Goal: Task Accomplishment & Management: Use online tool/utility

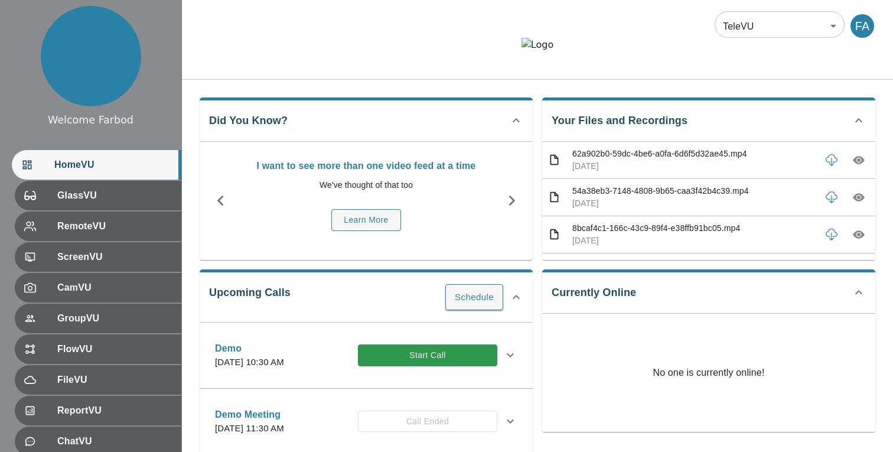
click at [372, 41] on div at bounding box center [537, 54] width 711 height 32
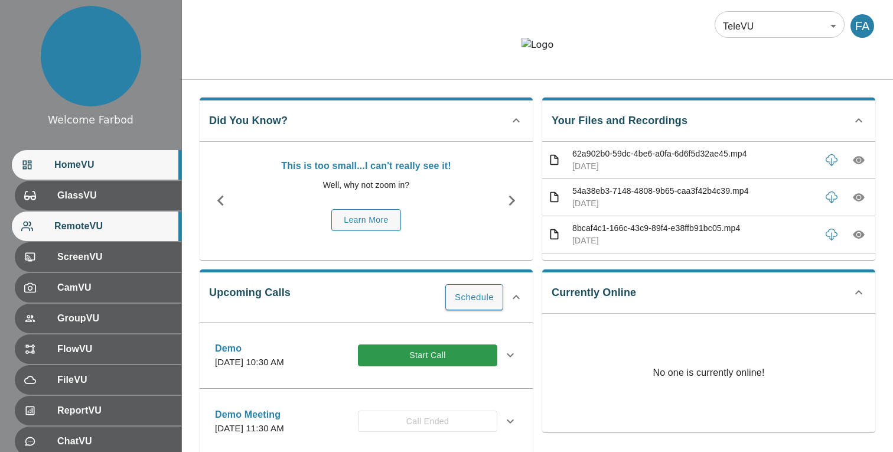
scroll to position [132, 0]
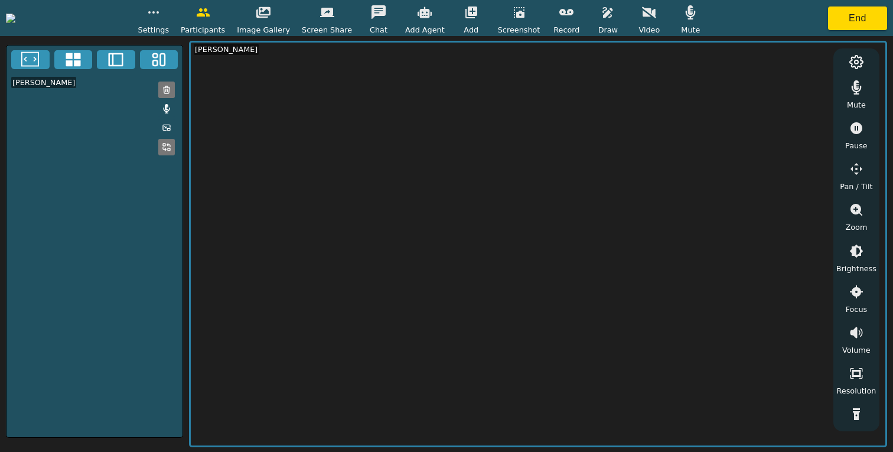
click at [656, 18] on icon "button" at bounding box center [649, 12] width 14 height 14
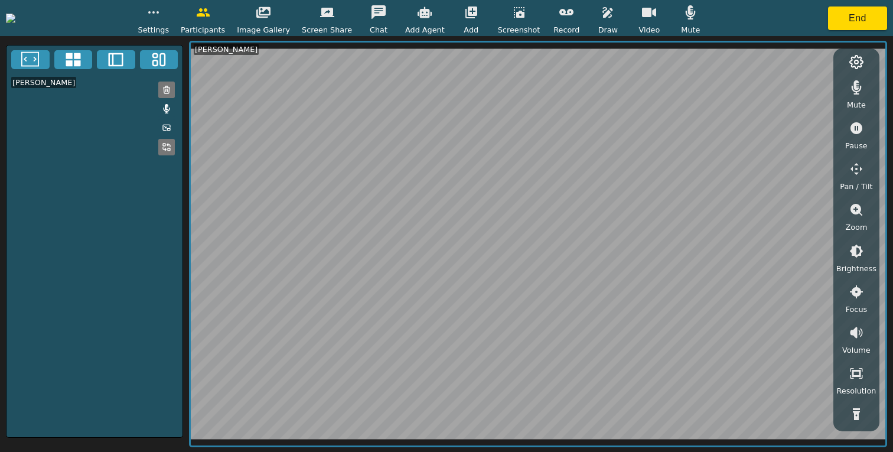
click at [161, 11] on icon "button" at bounding box center [154, 12] width 14 height 14
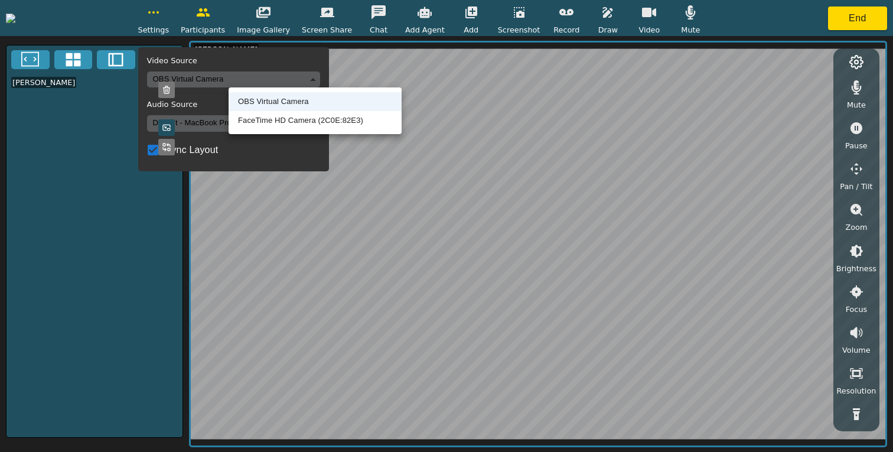
click at [261, 77] on body "Settings Video Source OBS Virtual Camera 8def1697e7aab0bac117425f10e484e6825f1a…" at bounding box center [446, 226] width 893 height 452
click at [258, 126] on li "FaceTime HD Camera (2C0E:82E3)" at bounding box center [315, 120] width 173 height 19
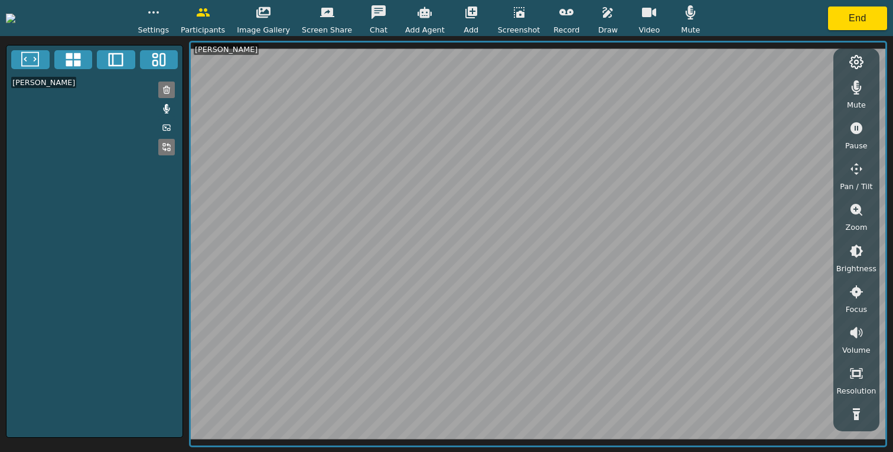
click at [161, 18] on icon "button" at bounding box center [154, 12] width 14 height 14
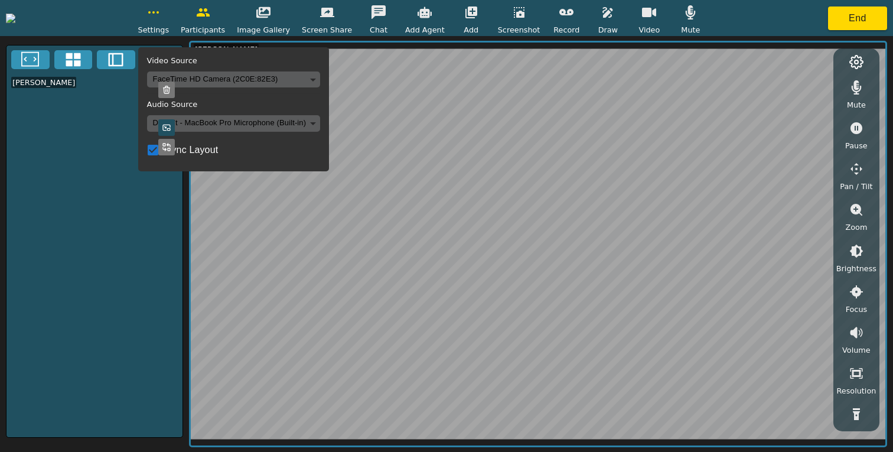
click at [246, 77] on body "Settings Video Source FaceTime HD Camera (2C0E:82E3) 318081990727e0b538966b71a3…" at bounding box center [446, 226] width 893 height 452
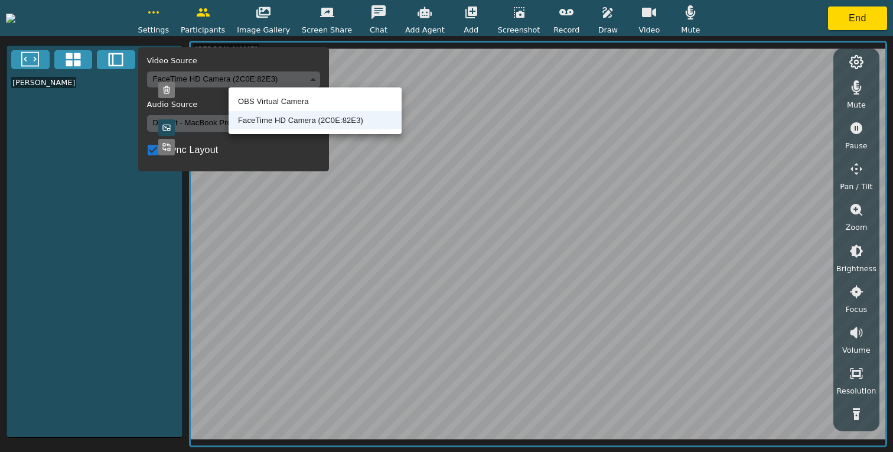
click at [248, 98] on li "OBS Virtual Camera" at bounding box center [315, 101] width 173 height 19
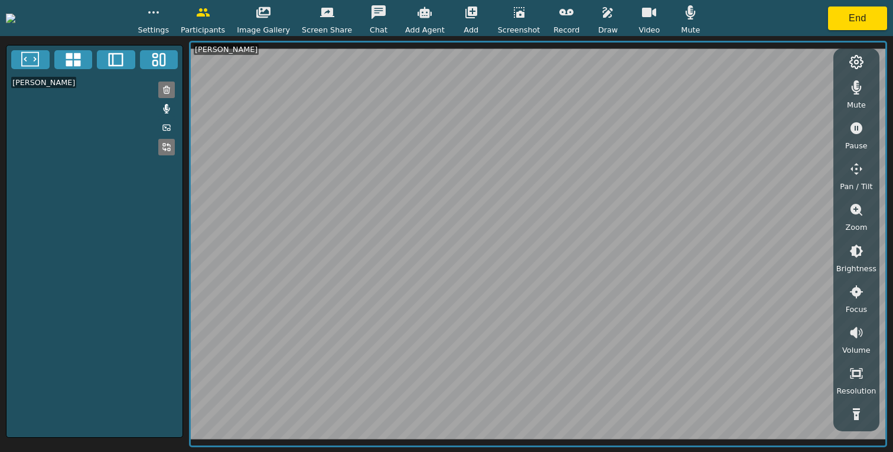
click at [168, 20] on button "button" at bounding box center [154, 13] width 30 height 24
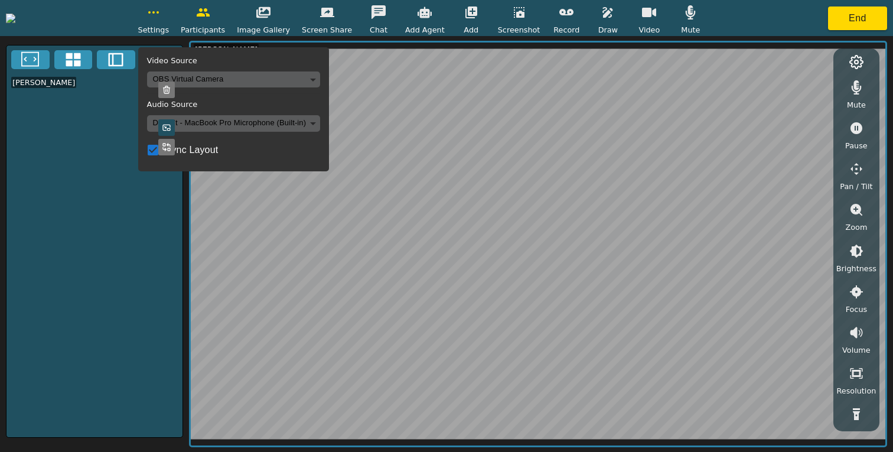
click at [242, 79] on body "Settings Video Source OBS Virtual Camera 8def1697e7aab0bac117425f10e484e6825f1a…" at bounding box center [446, 226] width 893 height 452
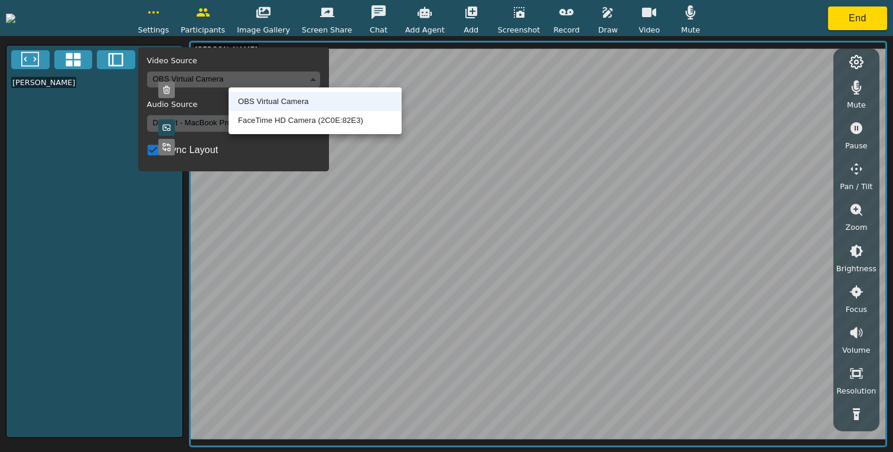
click at [249, 121] on li "FaceTime HD Camera (2C0E:82E3)" at bounding box center [315, 120] width 173 height 19
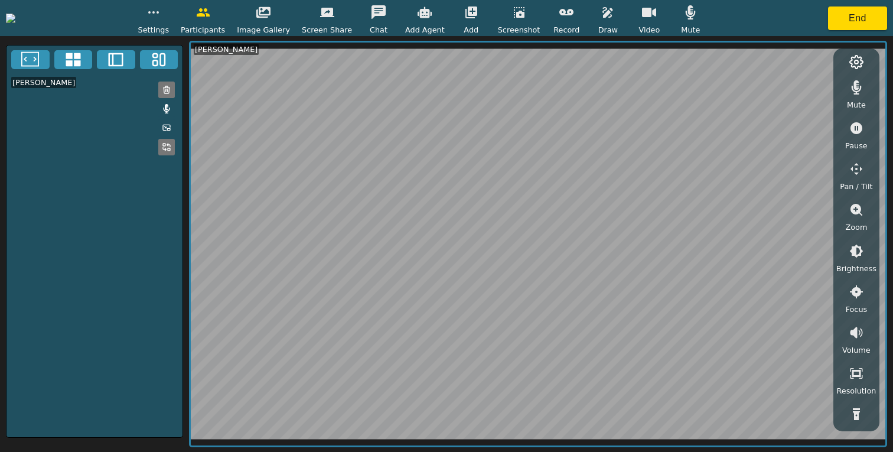
click at [664, 23] on button "button" at bounding box center [650, 13] width 30 height 24
click at [843, 15] on button "End" at bounding box center [857, 18] width 59 height 24
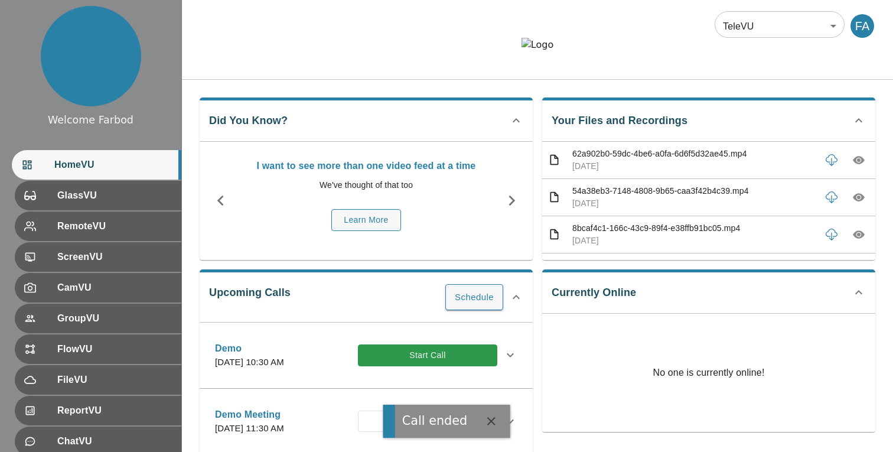
scroll to position [123, 0]
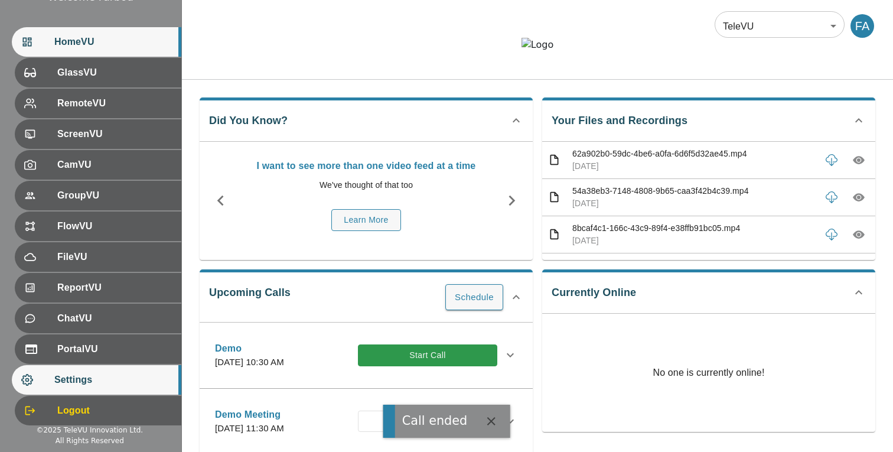
click at [82, 389] on div "Settings" at bounding box center [97, 380] width 170 height 30
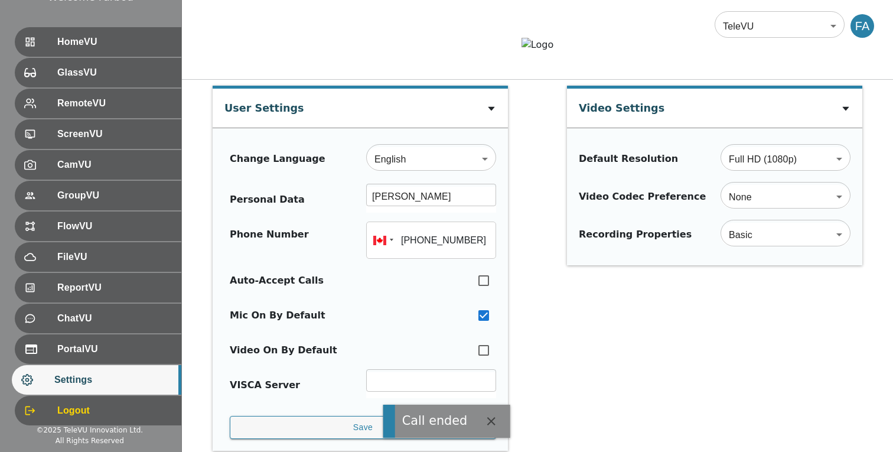
type input "+16472747368"
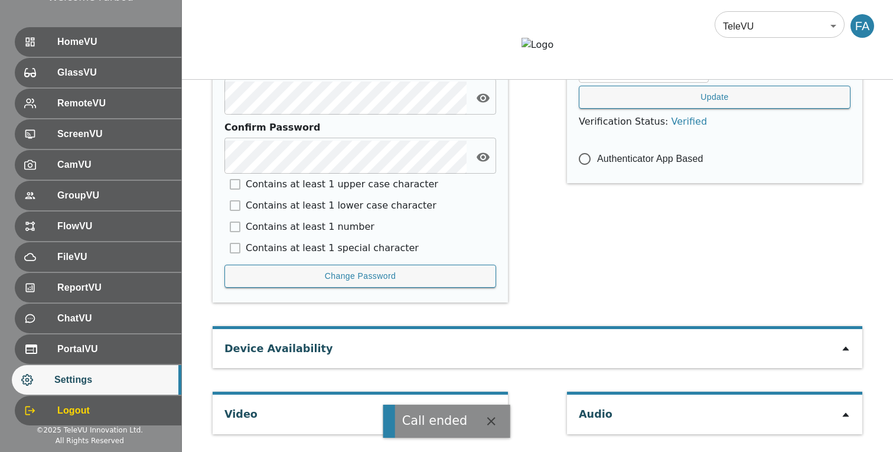
click at [846, 348] on icon at bounding box center [846, 349] width 6 height 4
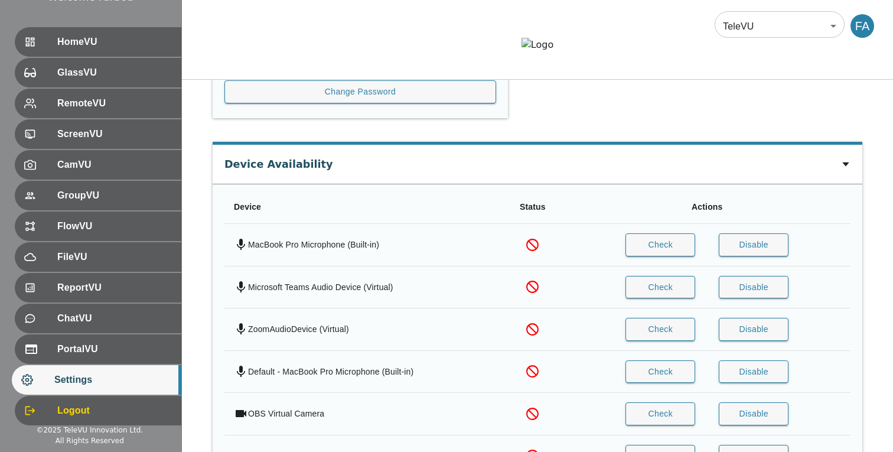
scroll to position [860, 0]
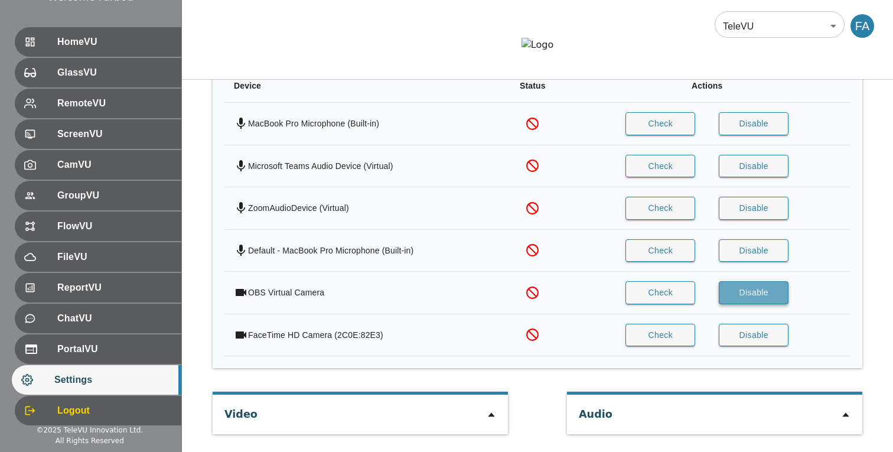
click at [743, 298] on button "Disable" at bounding box center [754, 292] width 70 height 23
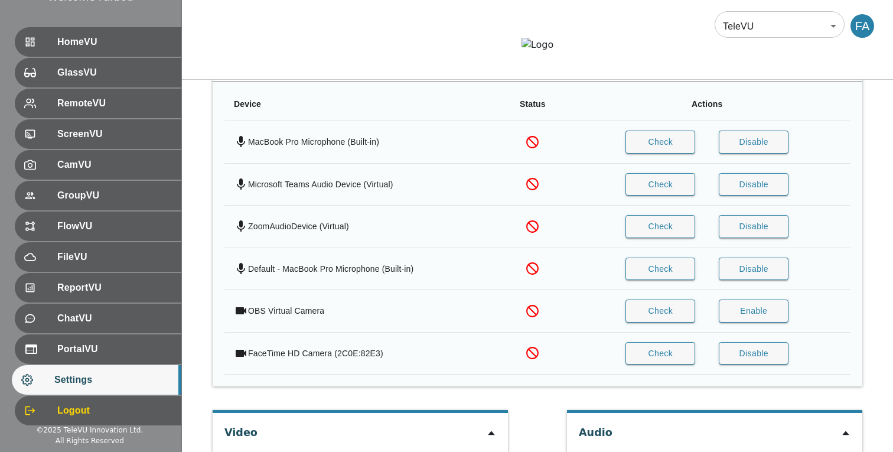
scroll to position [812, 0]
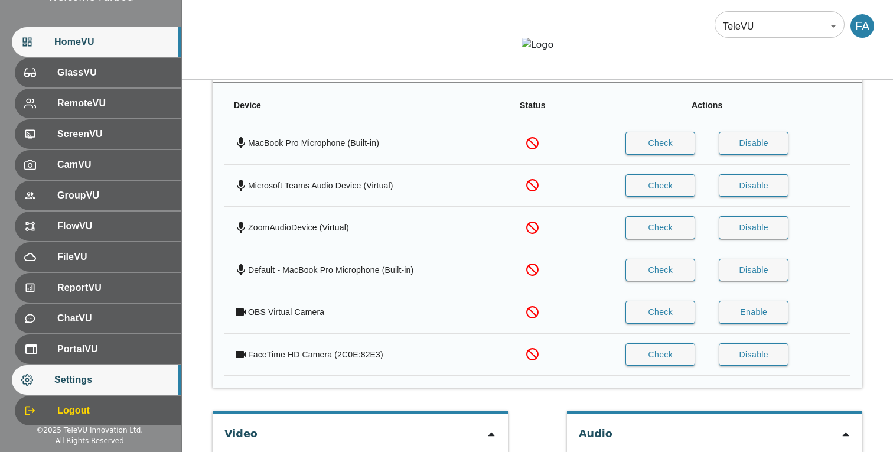
click at [122, 48] on span "HomeVU" at bounding box center [113, 42] width 118 height 14
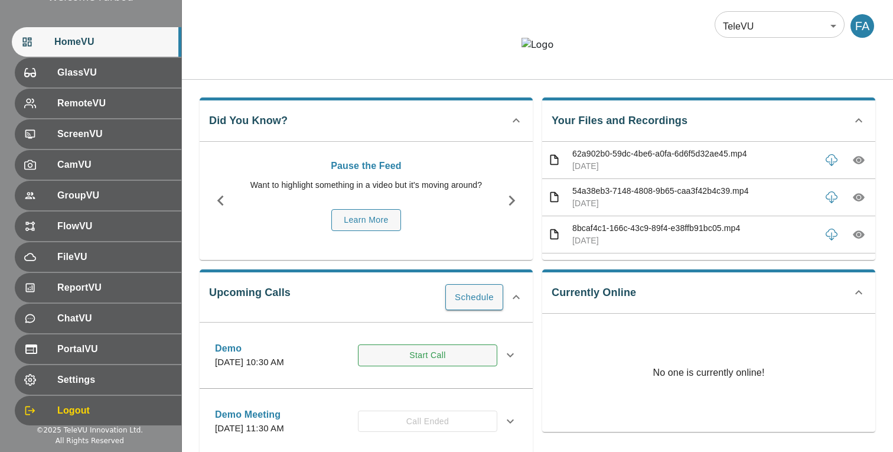
click at [405, 366] on button "Start Call" at bounding box center [427, 355] width 139 height 22
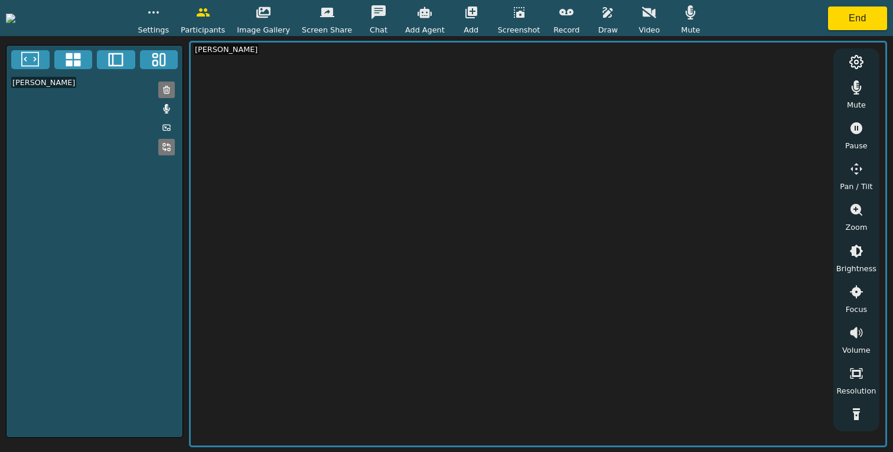
click at [656, 11] on icon "button" at bounding box center [649, 12] width 14 height 14
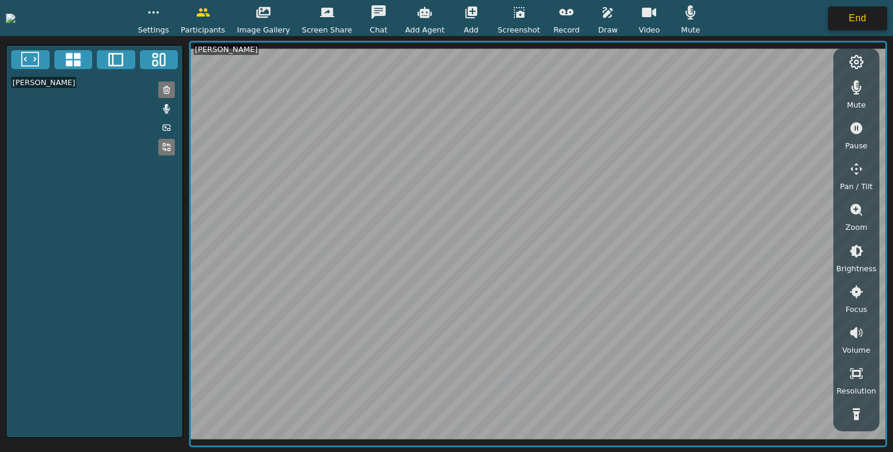
click at [866, 24] on button "End" at bounding box center [857, 18] width 59 height 24
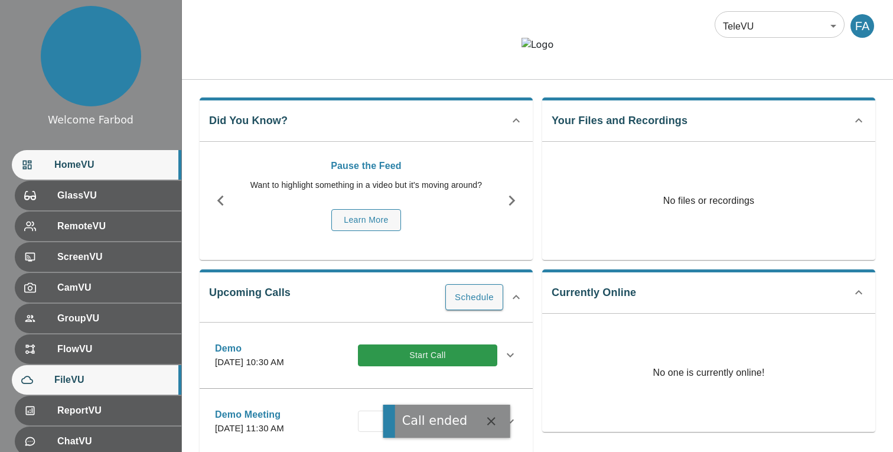
click at [87, 373] on span "FileVU" at bounding box center [113, 380] width 118 height 14
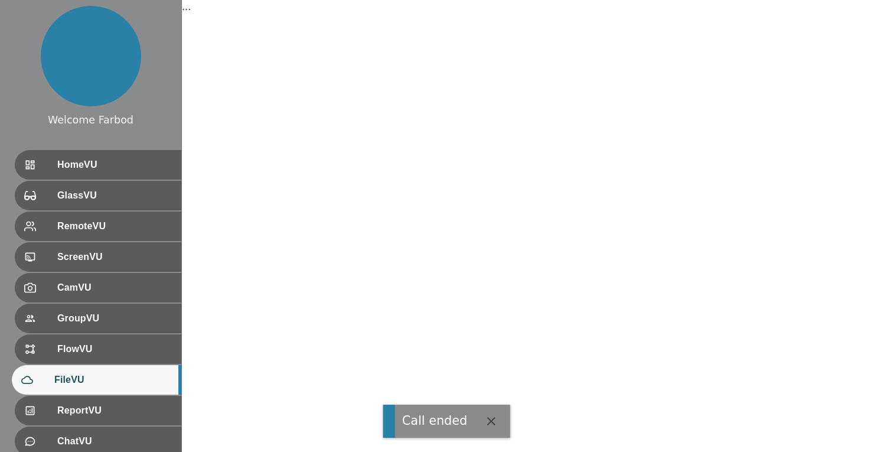
scroll to position [132, 0]
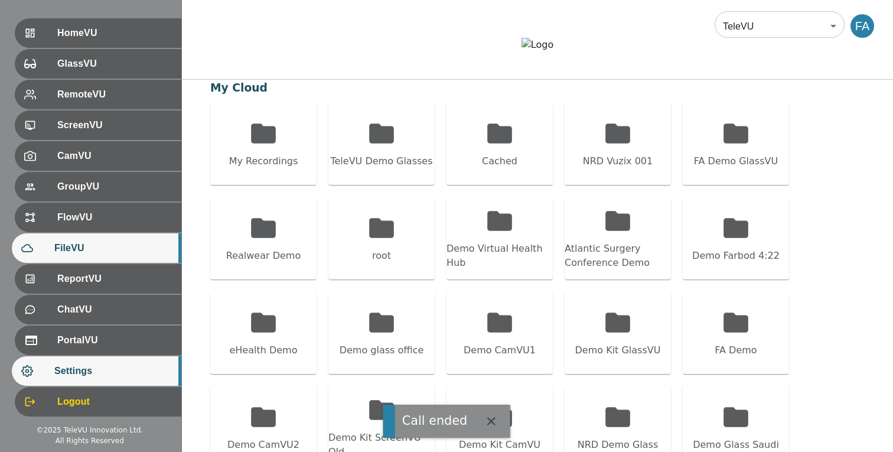
click at [102, 380] on div "Settings" at bounding box center [97, 371] width 170 height 30
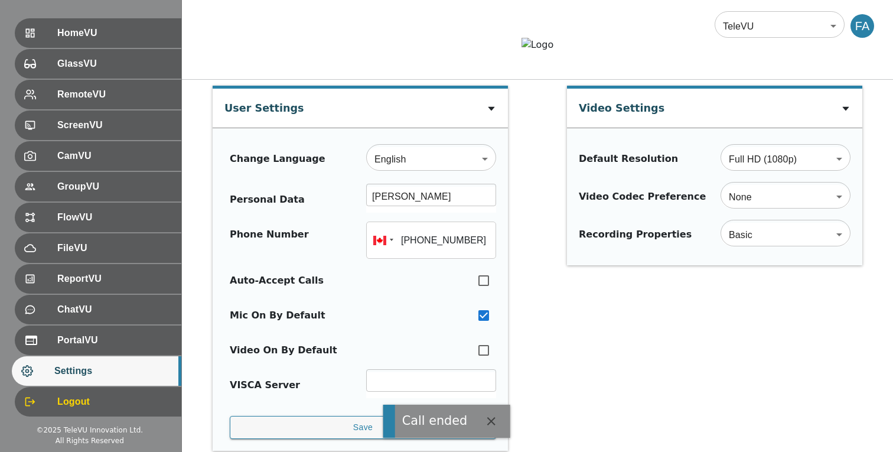
type input "+16472747368"
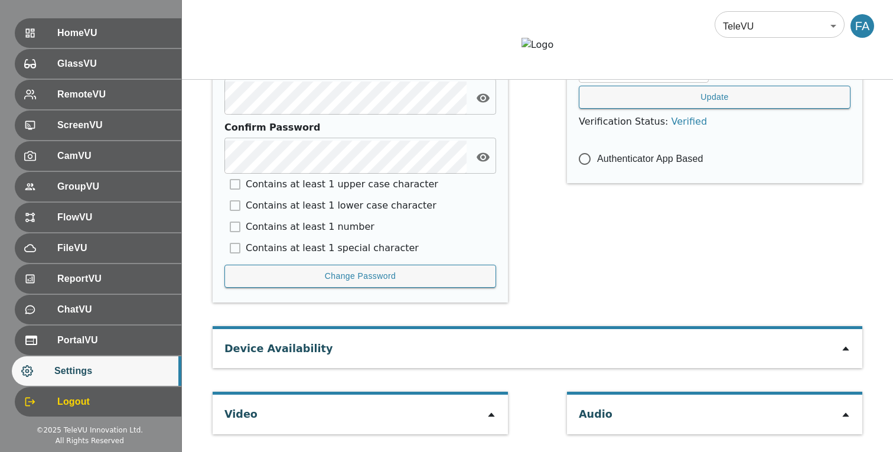
click at [495, 412] on icon at bounding box center [491, 414] width 9 height 9
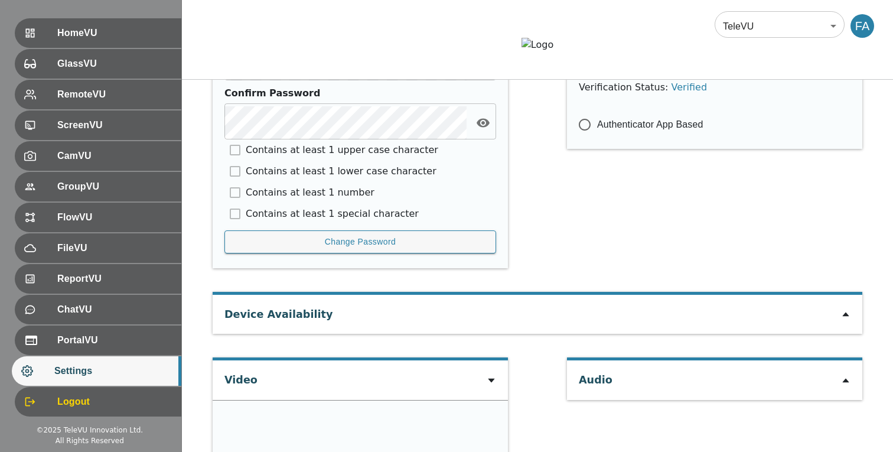
type input "8def1697e7aab0bac117425f10e484e6825f1ab90ed3922e04d70891c8e3ea31"
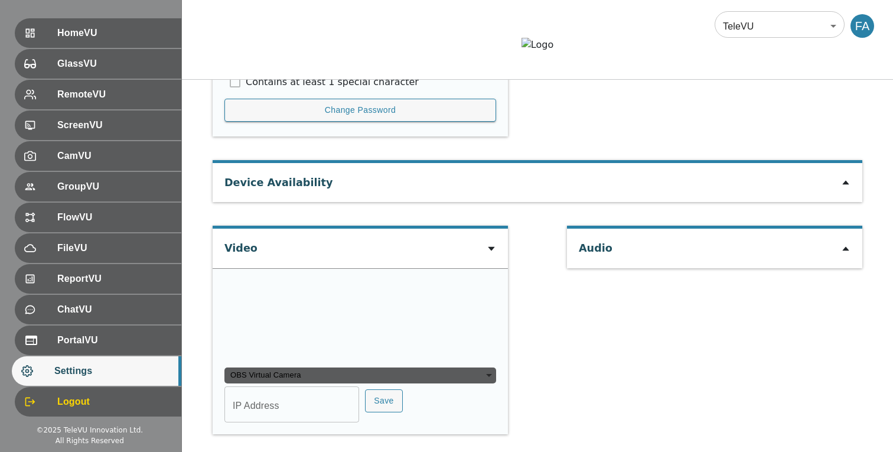
click at [847, 178] on icon at bounding box center [845, 182] width 9 height 9
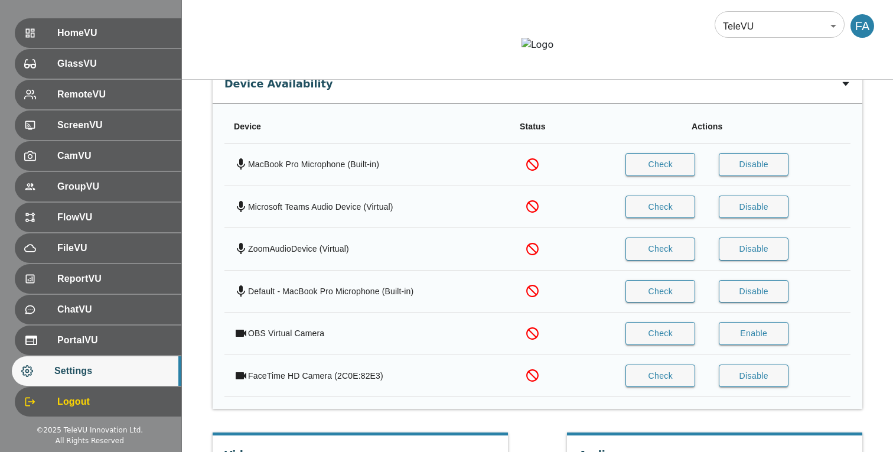
scroll to position [805, 0]
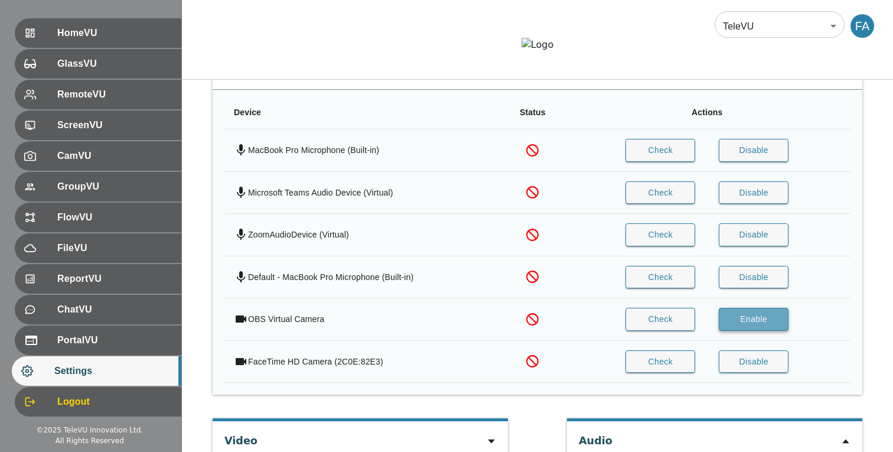
click at [763, 331] on button "Enable" at bounding box center [754, 319] width 70 height 23
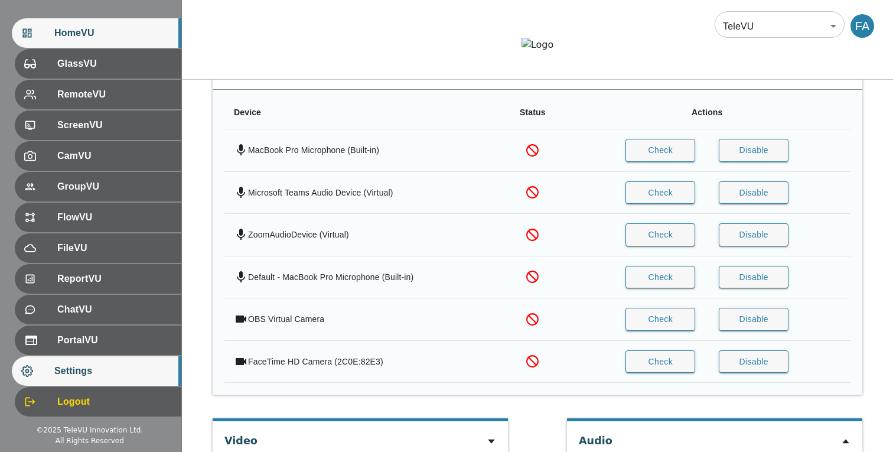
click at [132, 34] on span "HomeVU" at bounding box center [113, 33] width 118 height 14
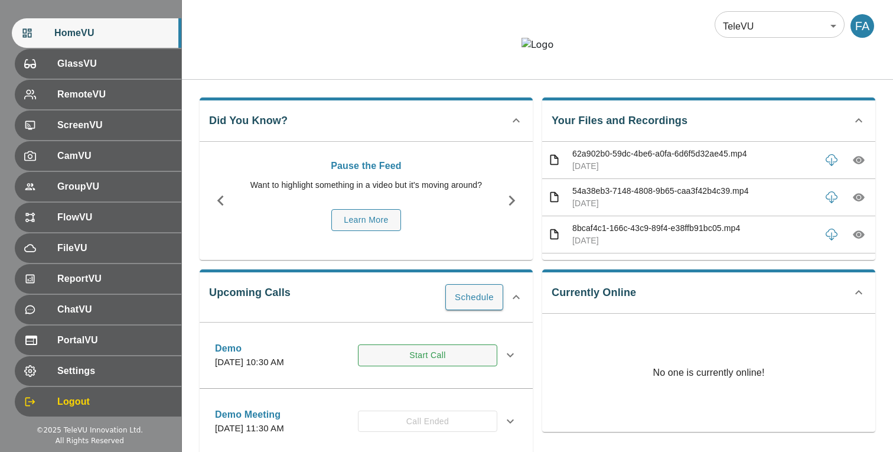
click at [411, 366] on button "Start Call" at bounding box center [427, 355] width 139 height 22
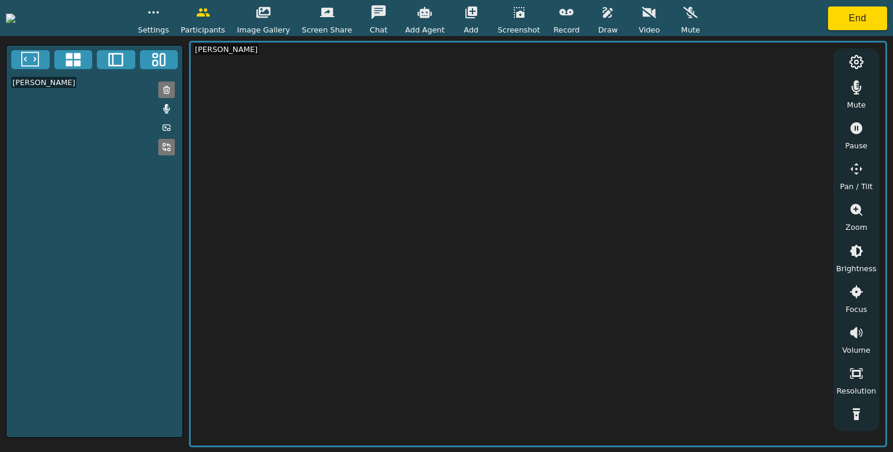
click at [660, 27] on span "Video" at bounding box center [649, 29] width 21 height 11
click at [656, 6] on icon "button" at bounding box center [649, 12] width 14 height 14
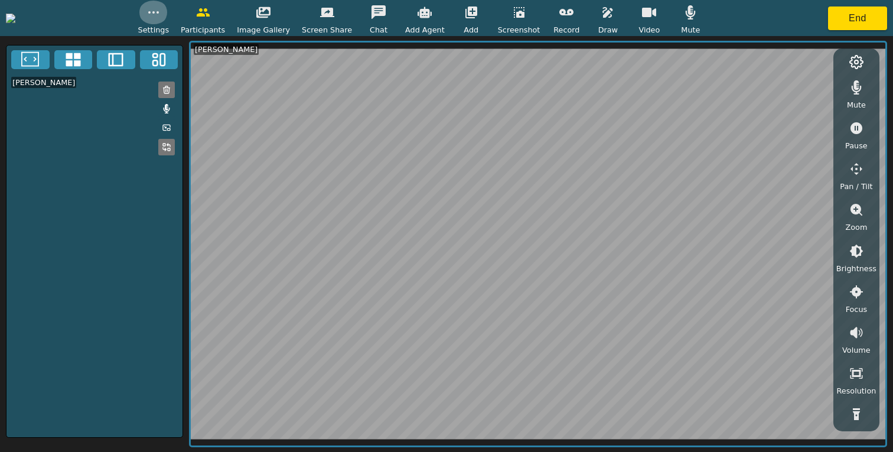
click at [168, 13] on button "button" at bounding box center [154, 13] width 30 height 24
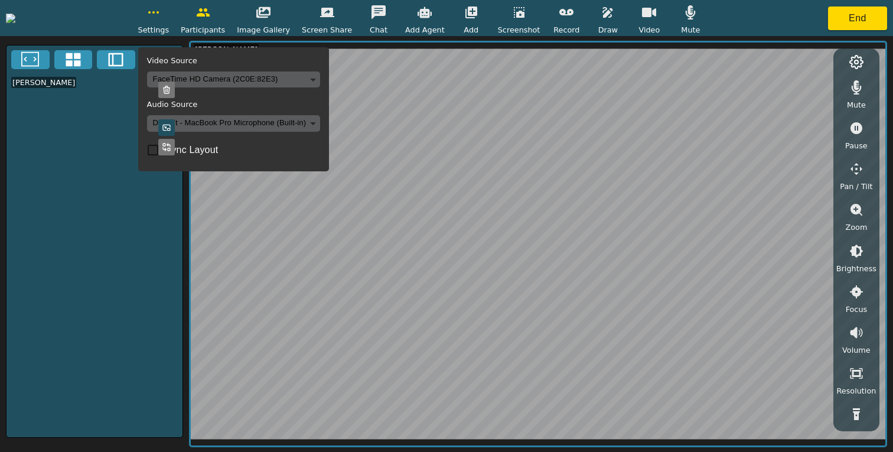
checkbox input "true"
click at [264, 80] on body "Settings Video Source FaceTime HD Camera (2C0E:82E3) 318081990727e0b538966b71a3…" at bounding box center [446, 226] width 893 height 452
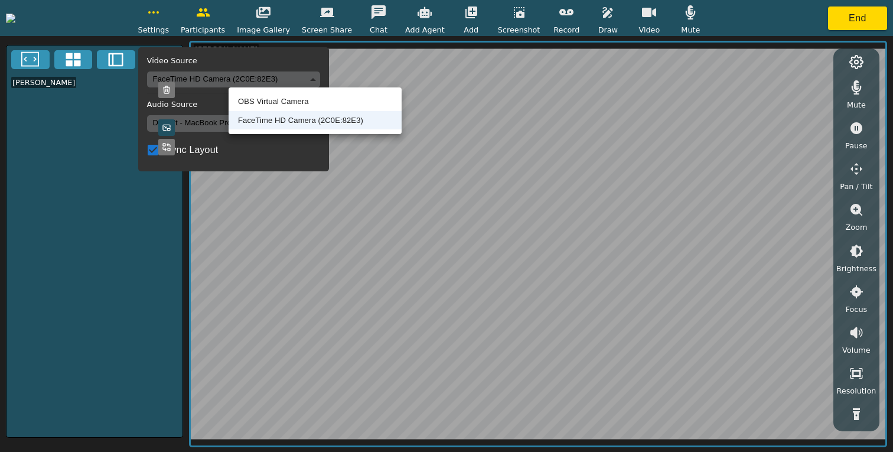
click at [261, 108] on li "OBS Virtual Camera" at bounding box center [315, 101] width 173 height 19
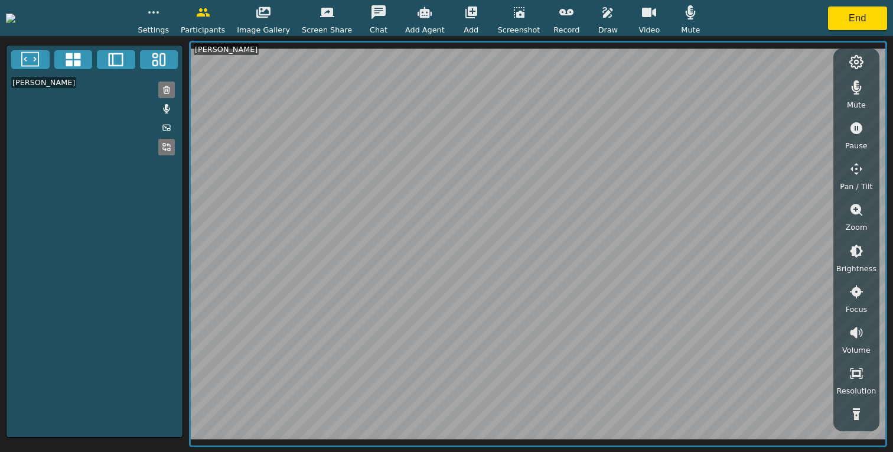
click at [161, 17] on icon "button" at bounding box center [154, 12] width 14 height 14
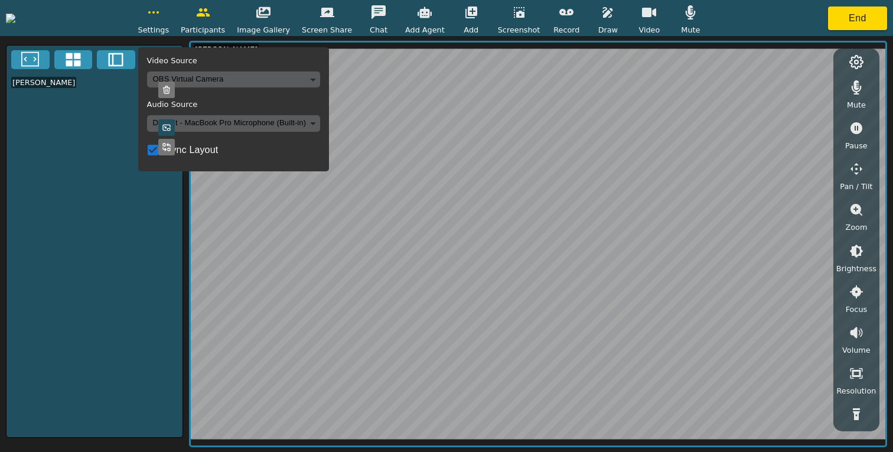
click at [262, 80] on body "Settings Video Source OBS Virtual Camera 8def1697e7aab0bac117425f10e484e6825f1a…" at bounding box center [446, 226] width 893 height 452
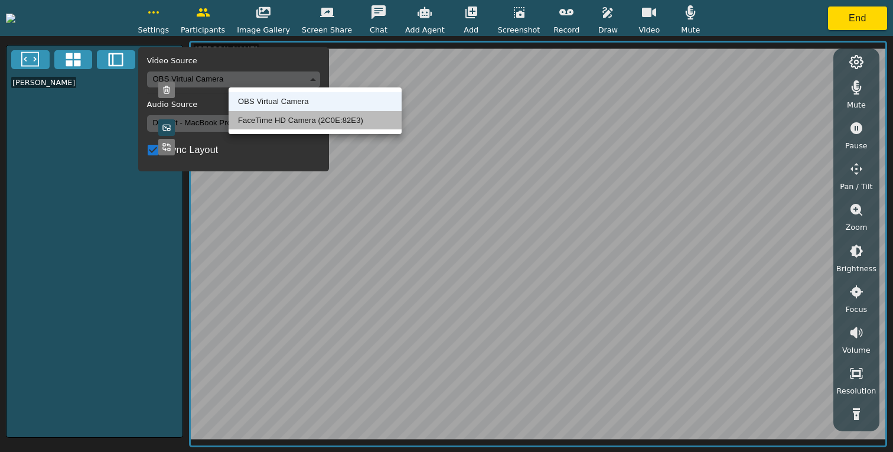
click at [269, 118] on li "FaceTime HD Camera (2C0E:82E3)" at bounding box center [315, 120] width 173 height 19
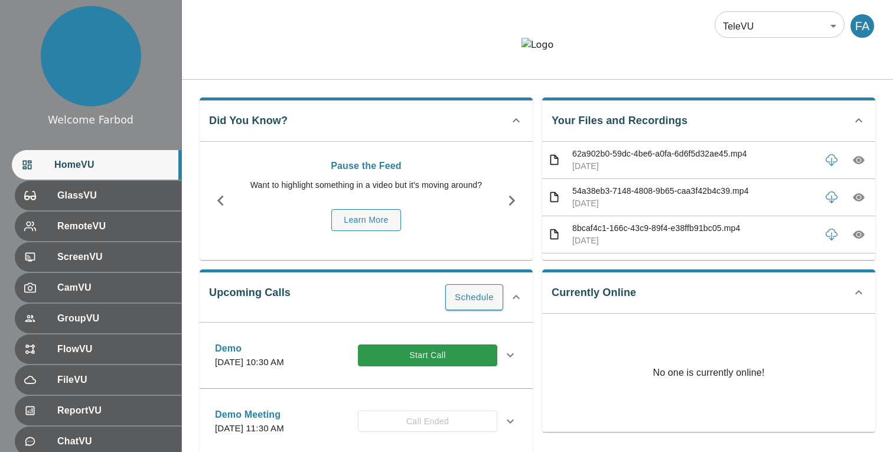
click at [407, 369] on div "Demo Thursday, April 9, 2026 at 10:30 AM Start Call" at bounding box center [356, 356] width 282 height 28
click at [408, 366] on button "Start Call" at bounding box center [427, 355] width 139 height 22
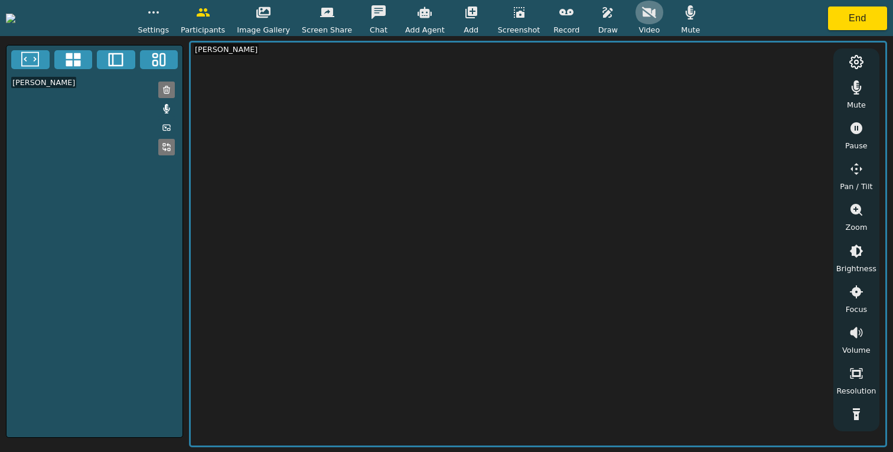
click at [664, 11] on button "button" at bounding box center [650, 13] width 30 height 24
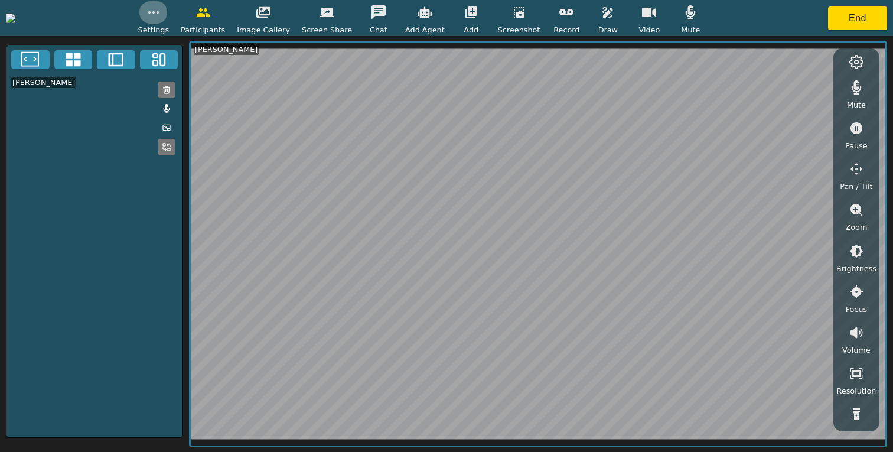
click at [168, 21] on button "button" at bounding box center [154, 13] width 30 height 24
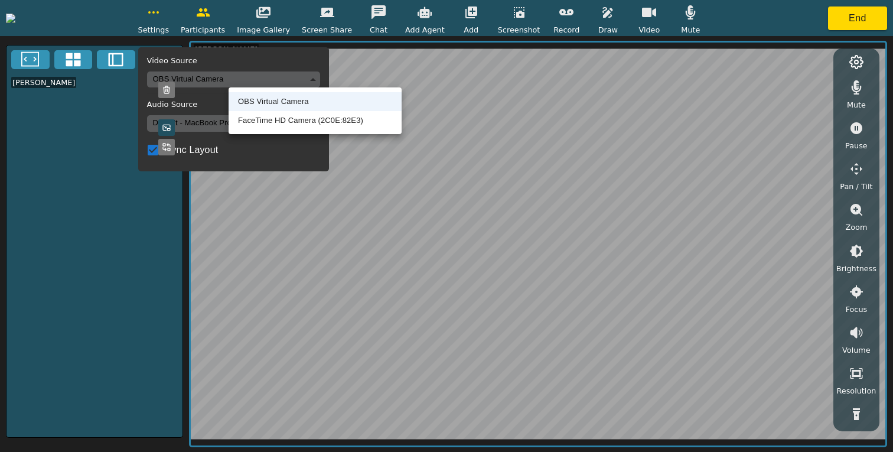
click at [283, 82] on body "Settings Video Source OBS Virtual Camera 8def1697e7aab0bac117425f10e484e6825f1a…" at bounding box center [446, 226] width 893 height 452
click at [281, 123] on li "FaceTime HD Camera (2C0E:82E3)" at bounding box center [315, 120] width 173 height 19
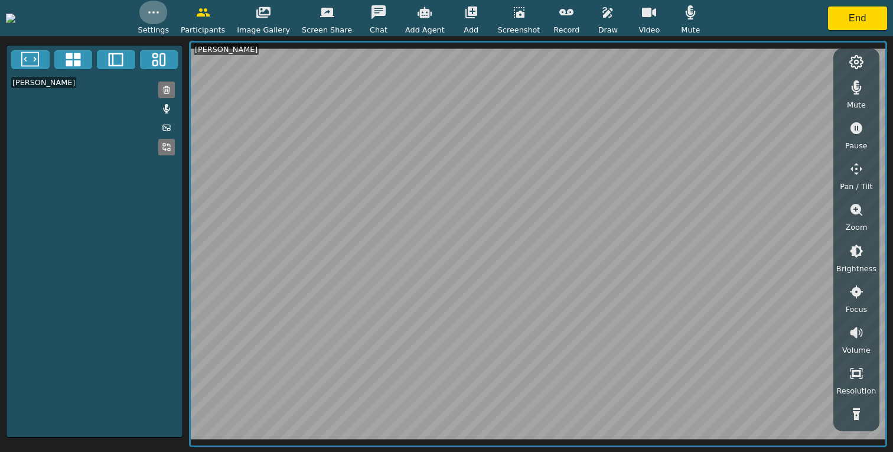
click at [161, 18] on icon "button" at bounding box center [154, 12] width 14 height 14
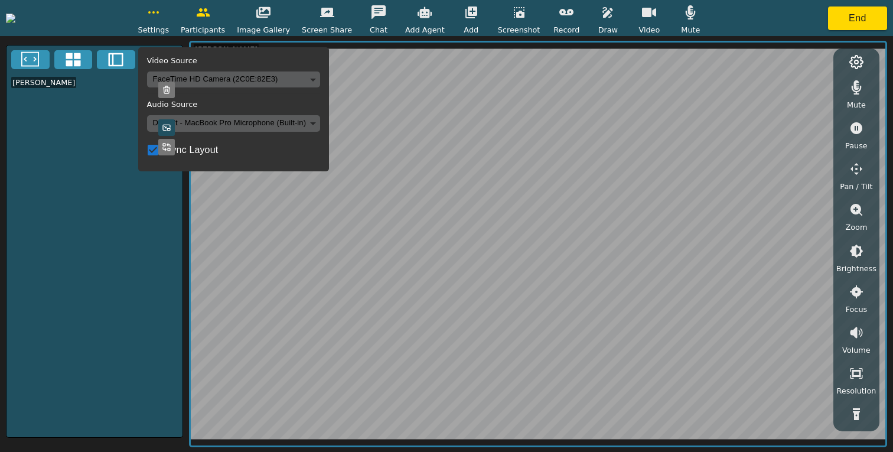
click at [161, 16] on icon "button" at bounding box center [154, 12] width 14 height 14
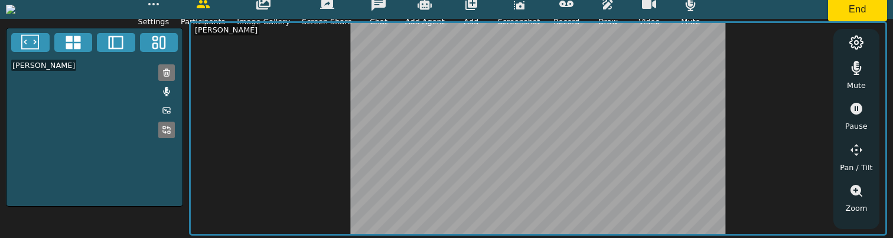
click at [170, 16] on span "Settings" at bounding box center [153, 21] width 31 height 11
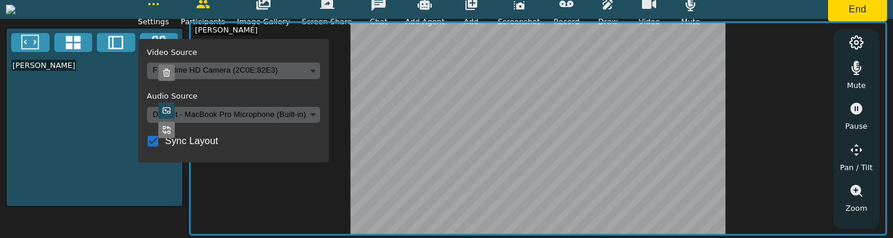
click at [253, 70] on body "Settings Video Source FaceTime HD Camera (2C0E:82E3) 318081990727e0b538966b71a3…" at bounding box center [446, 119] width 893 height 238
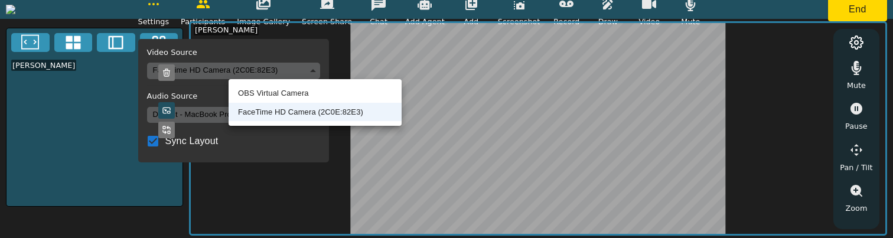
click at [256, 93] on li "OBS Virtual Camera" at bounding box center [315, 93] width 173 height 19
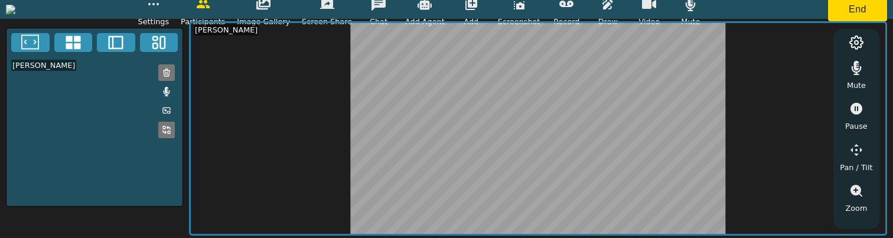
click at [161, 3] on icon "button" at bounding box center [154, 4] width 14 height 14
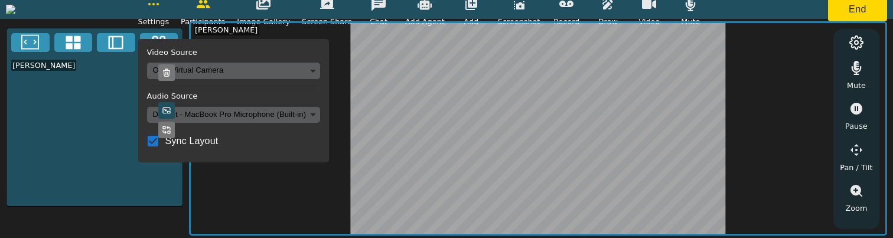
click at [256, 71] on body "Settings Video Source OBS Virtual Camera 8def1697e7aab0bac117425f10e484e6825f1a…" at bounding box center [446, 119] width 893 height 238
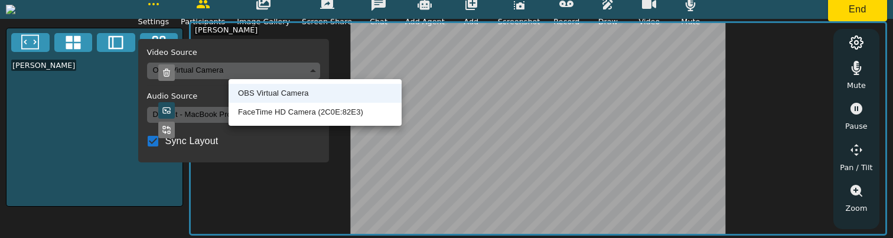
click at [259, 116] on li "FaceTime HD Camera (2C0E:82E3)" at bounding box center [315, 112] width 173 height 19
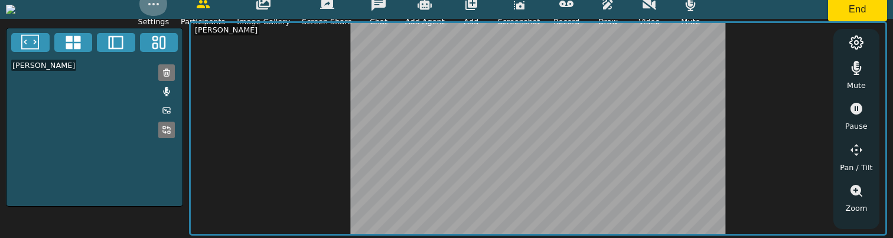
click at [161, 10] on icon "button" at bounding box center [154, 4] width 14 height 14
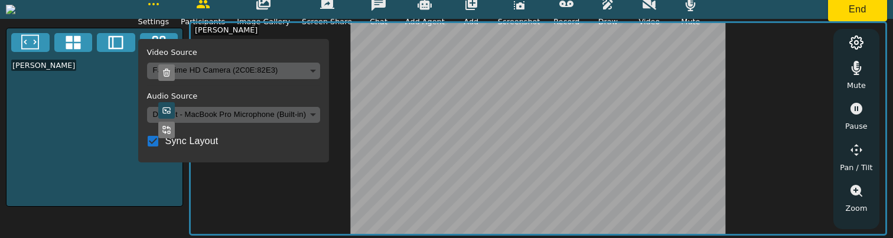
click at [249, 68] on body "Settings Video Source FaceTime HD Camera (2C0E:82E3) 318081990727e0b538966b71a3…" at bounding box center [446, 119] width 893 height 238
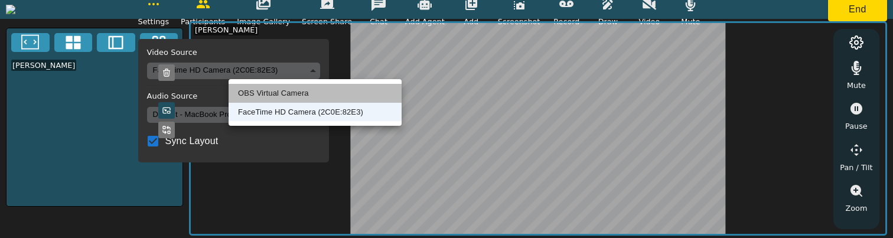
click at [251, 96] on li "OBS Virtual Camera" at bounding box center [315, 93] width 173 height 19
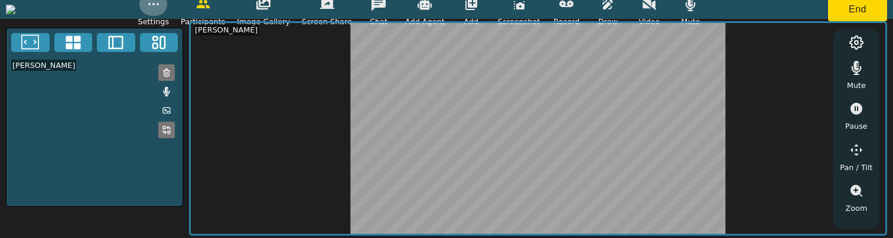
click at [161, 8] on icon "button" at bounding box center [154, 4] width 14 height 14
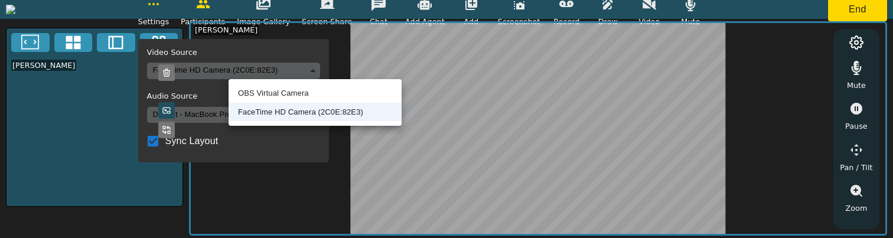
click at [268, 67] on body "Settings Video Source FaceTime HD Camera (2C0E:82E3) 318081990727e0b538966b71a3…" at bounding box center [446, 119] width 893 height 238
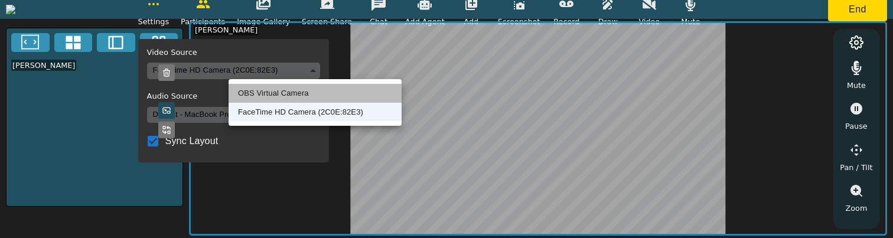
click at [269, 90] on li "OBS Virtual Camera" at bounding box center [315, 93] width 173 height 19
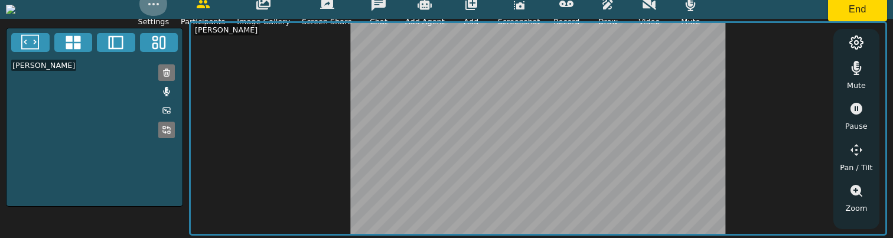
click at [161, 8] on icon "button" at bounding box center [154, 4] width 14 height 14
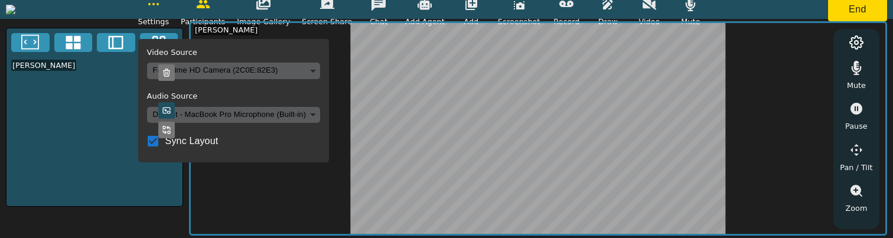
click at [161, 8] on icon "button" at bounding box center [154, 4] width 14 height 14
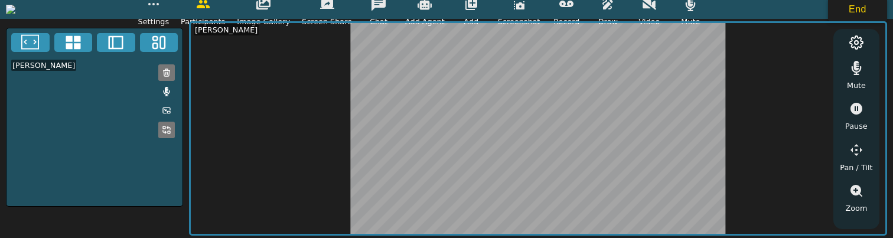
click at [838, 4] on button "End" at bounding box center [857, 10] width 59 height 24
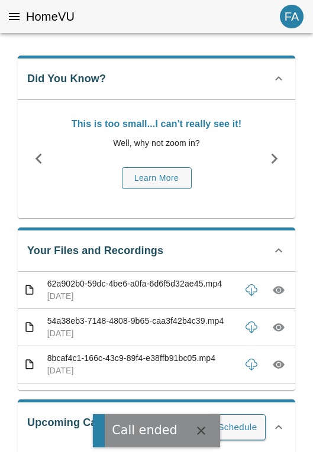
drag, startPoint x: 311, startPoint y: 160, endPoint x: 557, endPoint y: 165, distance: 245.3
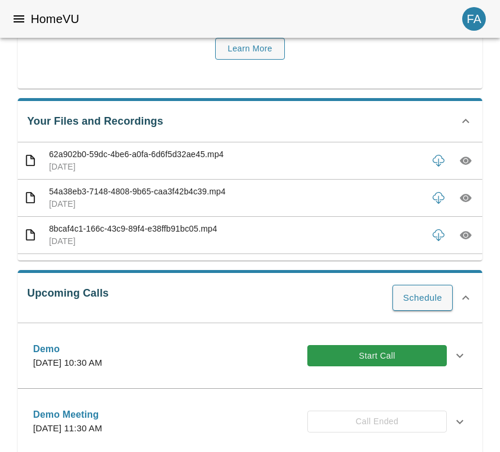
scroll to position [144, 0]
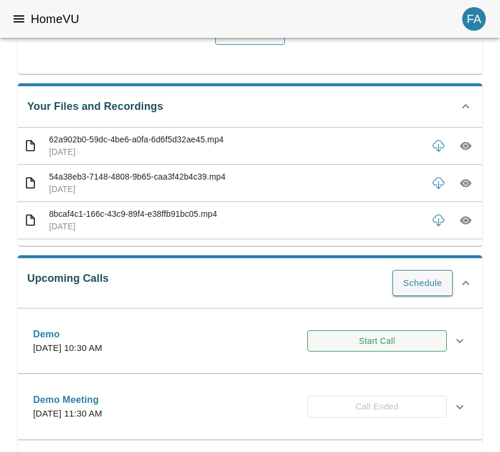
click at [345, 346] on button "Start Call" at bounding box center [376, 341] width 139 height 22
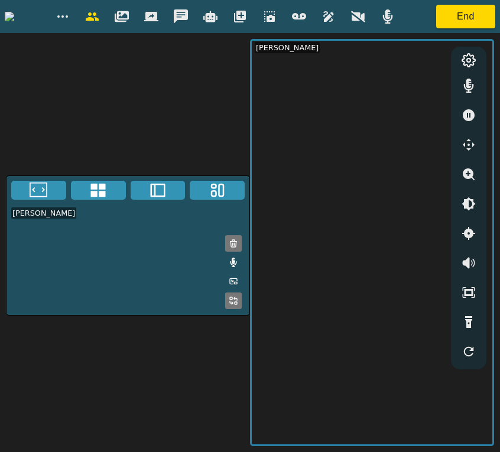
click at [365, 22] on icon "button" at bounding box center [358, 16] width 14 height 14
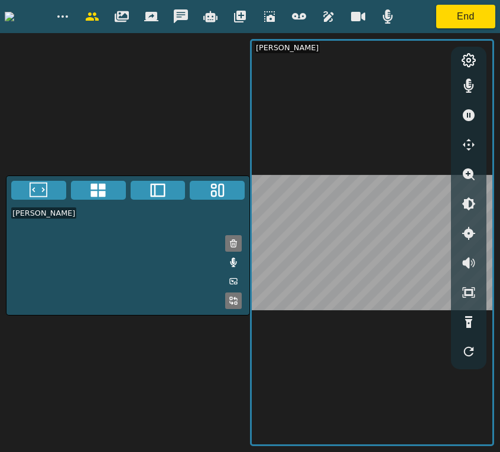
click at [67, 16] on circle "button" at bounding box center [66, 16] width 1 height 1
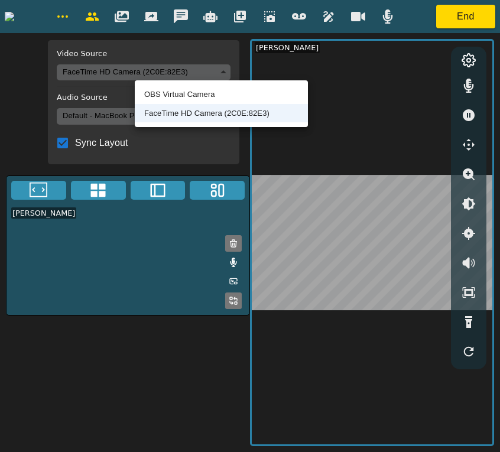
click at [171, 72] on body "Video Source FaceTime HD Camera (2C0E:82E3) 318081990727e0b538966b71a3b92ca394b…" at bounding box center [250, 226] width 500 height 452
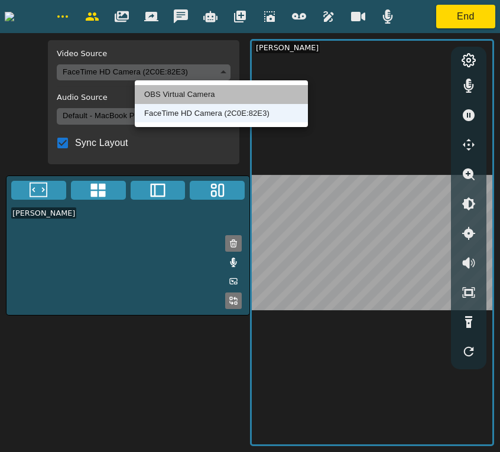
click at [170, 92] on li "OBS Virtual Camera" at bounding box center [221, 94] width 173 height 19
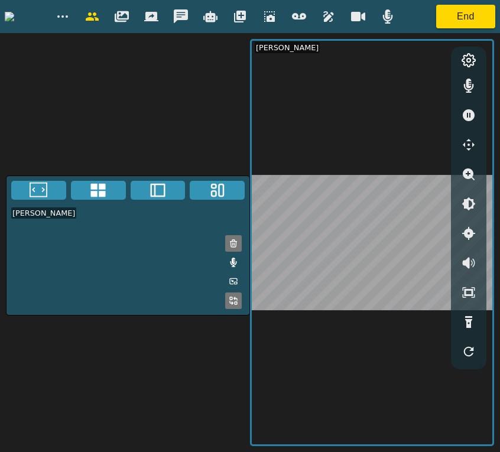
click at [70, 12] on icon "button" at bounding box center [63, 16] width 14 height 14
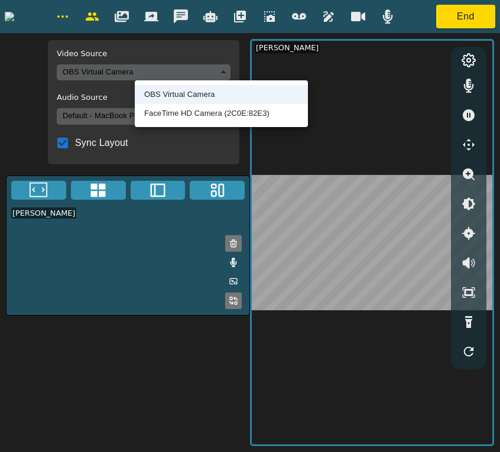
click at [156, 71] on body "Video Source OBS Virtual Camera 8def1697e7aab0bac117425f10e484e6825f1ab90ed3922…" at bounding box center [250, 226] width 500 height 452
click at [158, 112] on li "FaceTime HD Camera (2C0E:82E3)" at bounding box center [221, 113] width 173 height 19
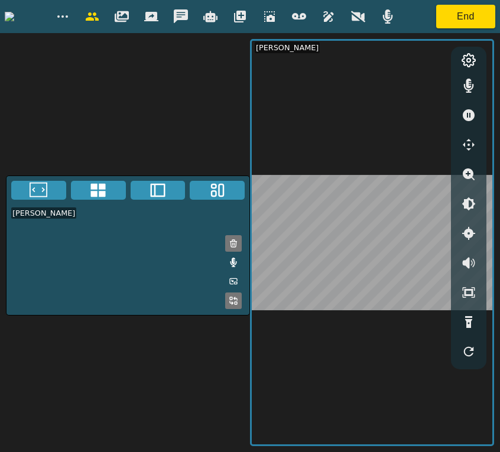
click at [77, 24] on button "button" at bounding box center [63, 17] width 30 height 24
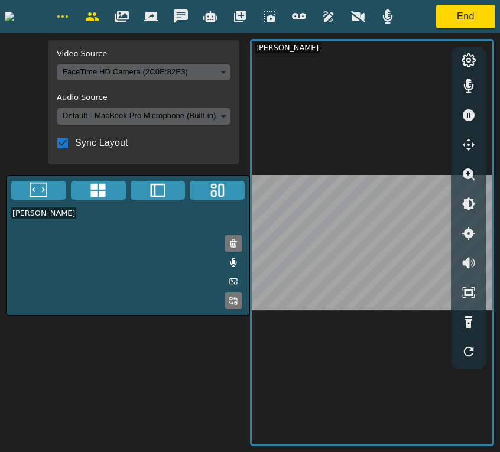
click at [154, 67] on body "Video Source FaceTime HD Camera (2C0E:82E3) 318081990727e0b538966b71a3b92ca394b…" at bounding box center [250, 226] width 500 height 452
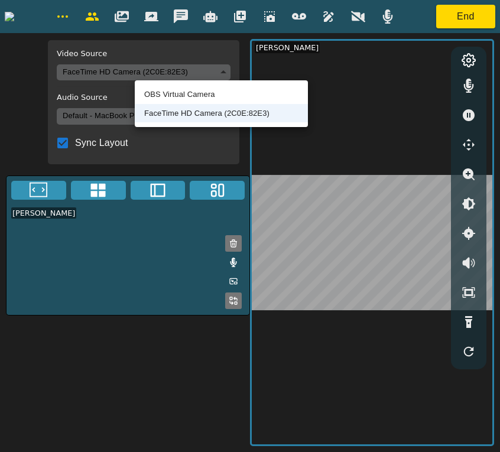
click at [161, 110] on li "FaceTime HD Camera (2C0E:82E3)" at bounding box center [221, 113] width 173 height 19
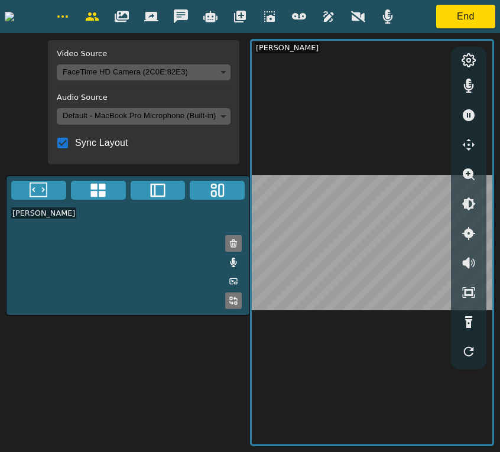
click at [155, 76] on body "Video Source FaceTime HD Camera (2C0E:82E3) 318081990727e0b538966b71a3b92ca394b…" at bounding box center [250, 226] width 500 height 452
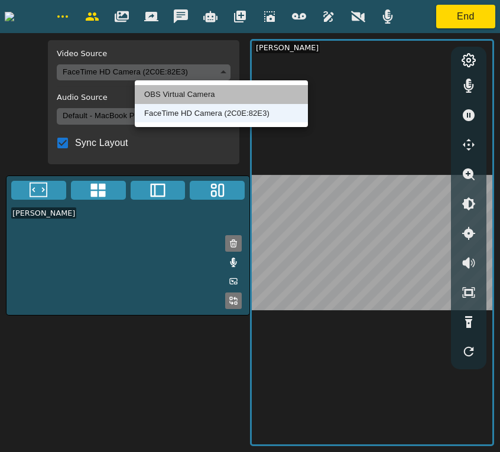
click at [161, 92] on li "OBS Virtual Camera" at bounding box center [221, 94] width 173 height 19
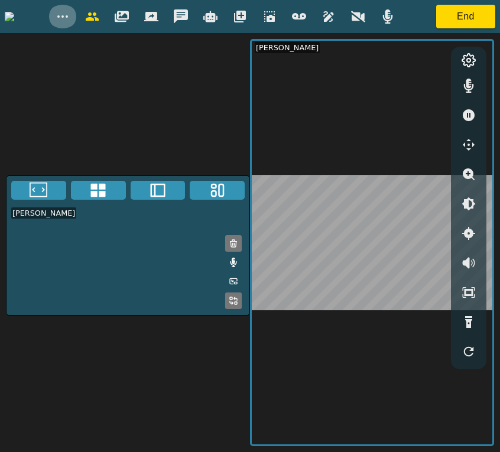
click at [70, 19] on icon "button" at bounding box center [63, 16] width 14 height 14
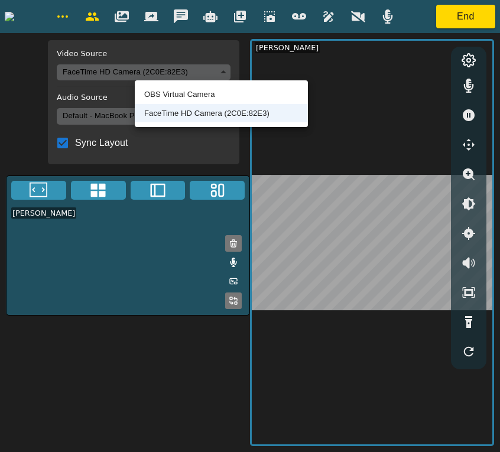
click at [184, 68] on body "Video Source FaceTime HD Camera (2C0E:82E3) 318081990727e0b538966b71a3b92ca394b…" at bounding box center [250, 226] width 500 height 452
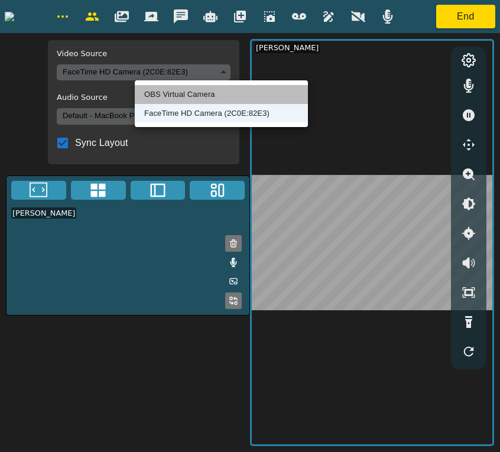
click at [182, 95] on li "OBS Virtual Camera" at bounding box center [221, 94] width 173 height 19
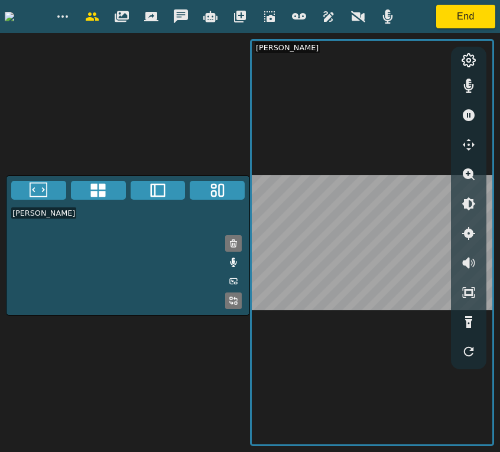
click at [483, 17] on div "End" at bounding box center [250, 16] width 500 height 33
click at [492, 17] on button "End" at bounding box center [465, 17] width 59 height 24
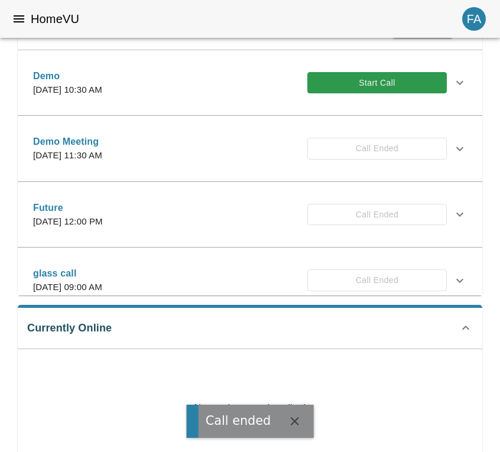
scroll to position [409, 0]
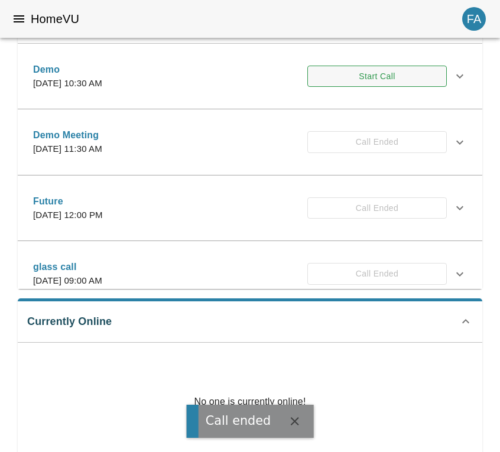
click at [391, 76] on button "Start Call" at bounding box center [376, 77] width 139 height 22
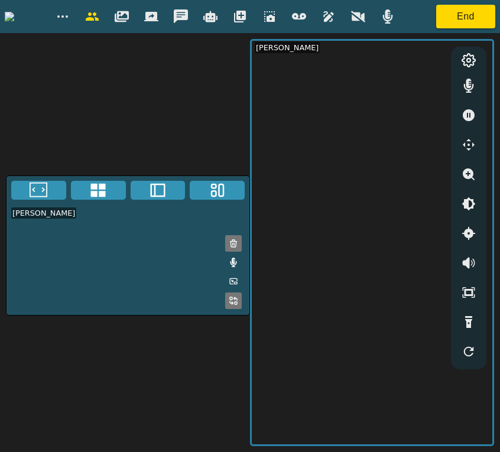
click at [365, 11] on icon "button" at bounding box center [358, 16] width 14 height 14
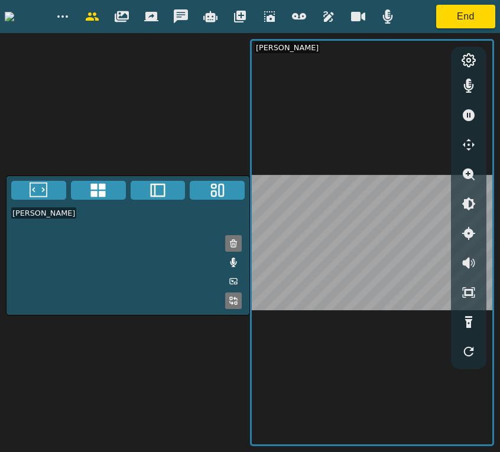
click at [70, 15] on icon "button" at bounding box center [63, 16] width 14 height 14
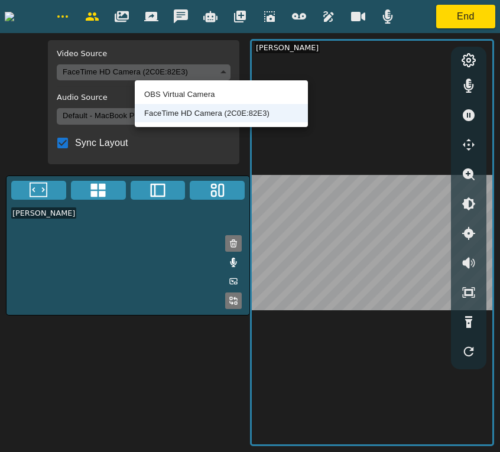
click at [161, 73] on body "Video Source FaceTime HD Camera (2C0E:82E3) 318081990727e0b538966b71a3b92ca394b…" at bounding box center [250, 226] width 500 height 452
click at [161, 100] on li "OBS Virtual Camera" at bounding box center [221, 94] width 173 height 19
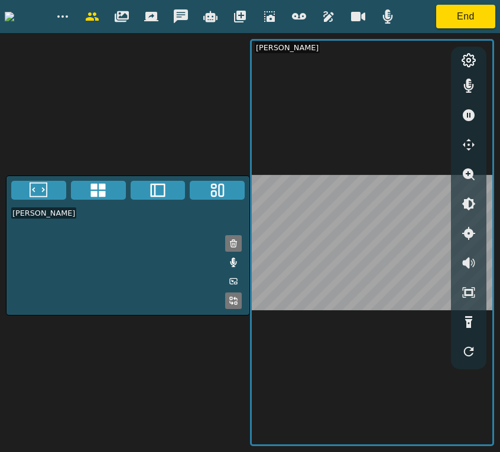
click at [77, 15] on button "button" at bounding box center [63, 17] width 30 height 24
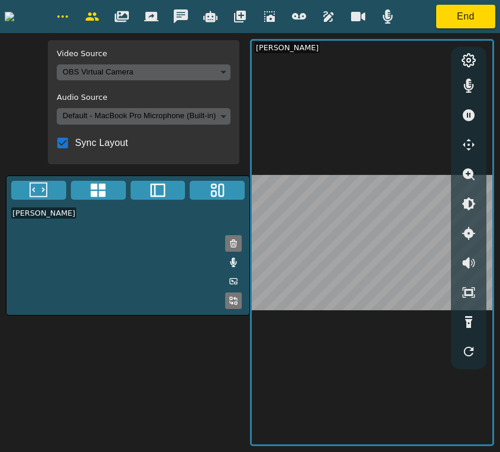
click at [175, 72] on body "Video Source OBS Virtual Camera 8def1697e7aab0bac117425f10e484e6825f1ab90ed3922…" at bounding box center [250, 226] width 500 height 452
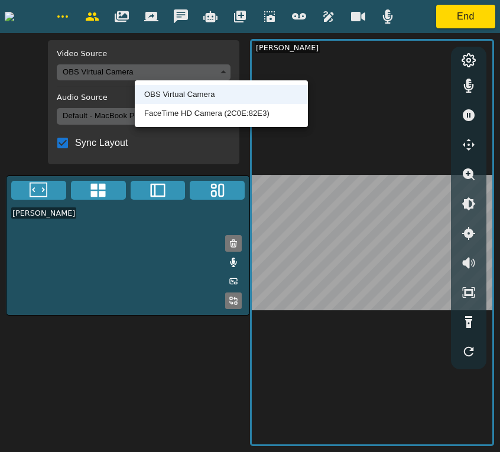
click at [174, 109] on li "FaceTime HD Camera (2C0E:82E3)" at bounding box center [221, 113] width 173 height 19
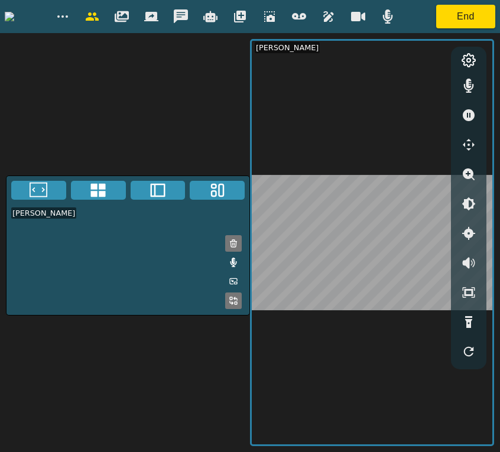
click at [70, 13] on icon "button" at bounding box center [63, 16] width 14 height 14
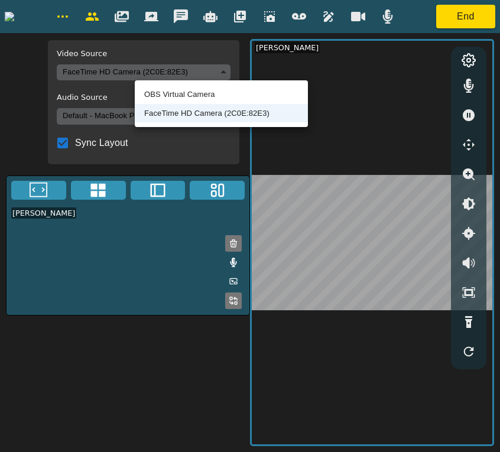
click at [165, 70] on body "Video Source FaceTime HD Camera (2C0E:82E3) 318081990727e0b538966b71a3b92ca394b…" at bounding box center [250, 226] width 500 height 452
click at [170, 90] on li "OBS Virtual Camera" at bounding box center [221, 94] width 173 height 19
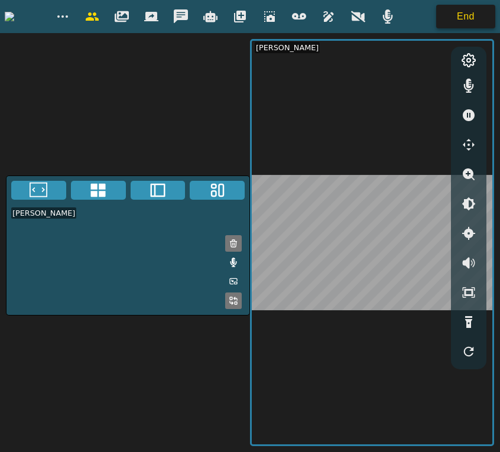
click at [487, 19] on button "End" at bounding box center [465, 17] width 59 height 24
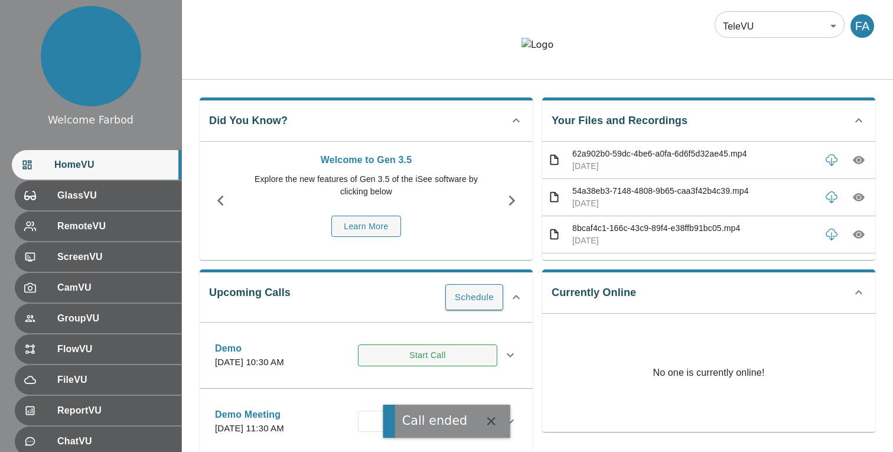
click at [394, 366] on button "Start Call" at bounding box center [427, 355] width 139 height 22
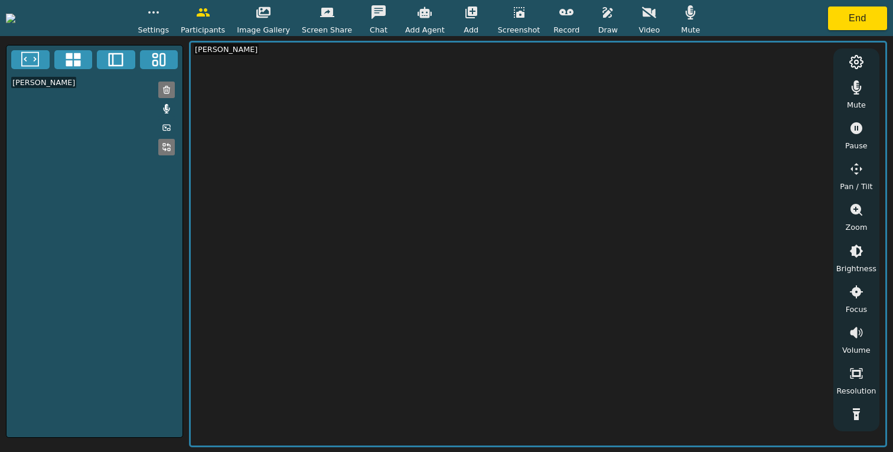
click at [499, 21] on button "button" at bounding box center [650, 13] width 30 height 24
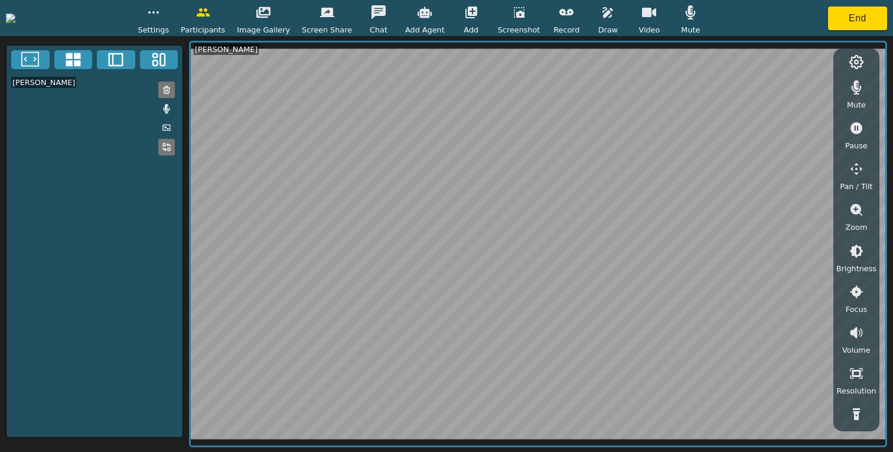
click at [161, 17] on icon "button" at bounding box center [154, 12] width 14 height 14
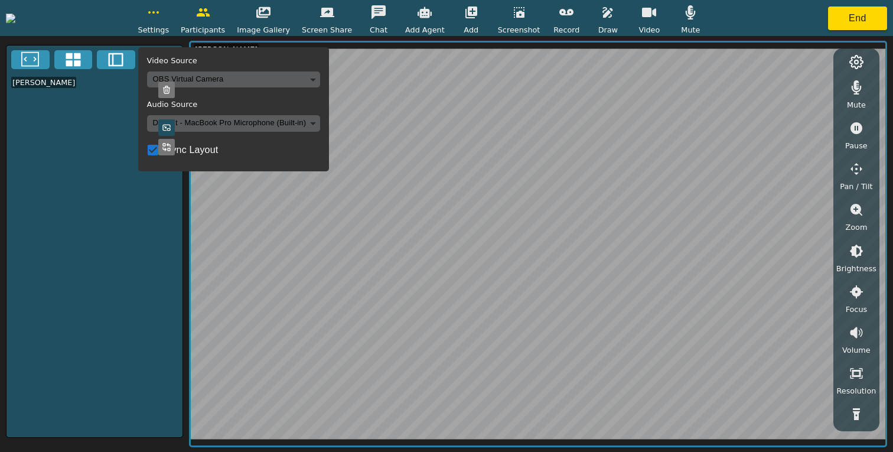
click at [258, 77] on body "Settings Video Source OBS Virtual Camera 8def1697e7aab0bac117425f10e484e6825f1a…" at bounding box center [446, 226] width 893 height 452
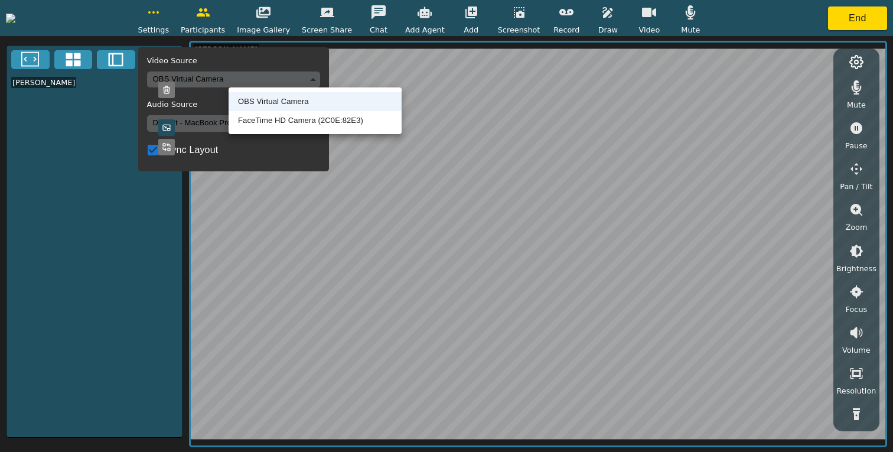
click at [262, 115] on li "FaceTime HD Camera (2C0E:82E3)" at bounding box center [315, 120] width 173 height 19
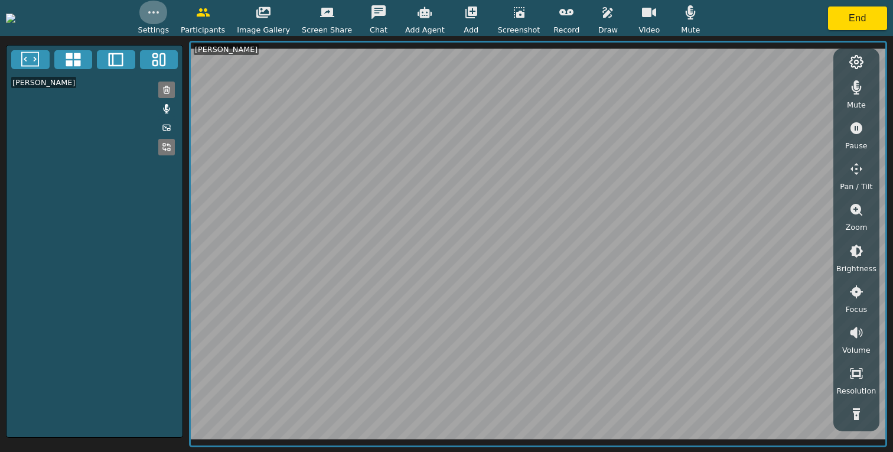
click at [161, 16] on icon "button" at bounding box center [154, 12] width 14 height 14
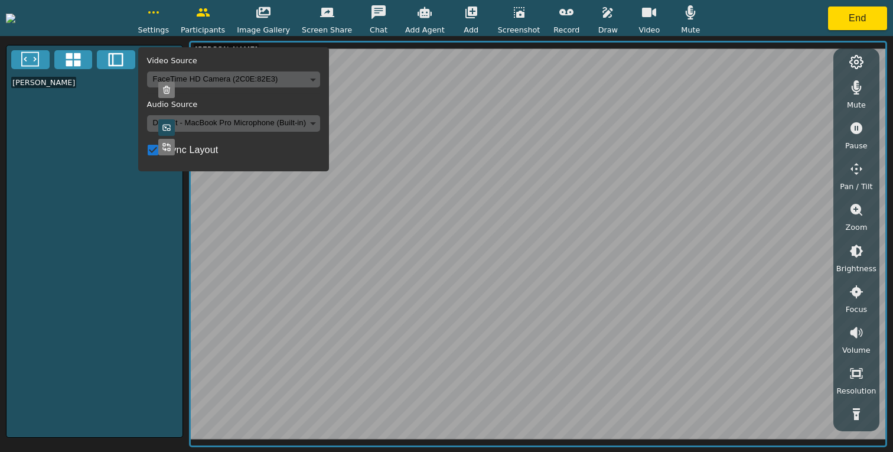
click at [161, 18] on icon "button" at bounding box center [154, 12] width 14 height 14
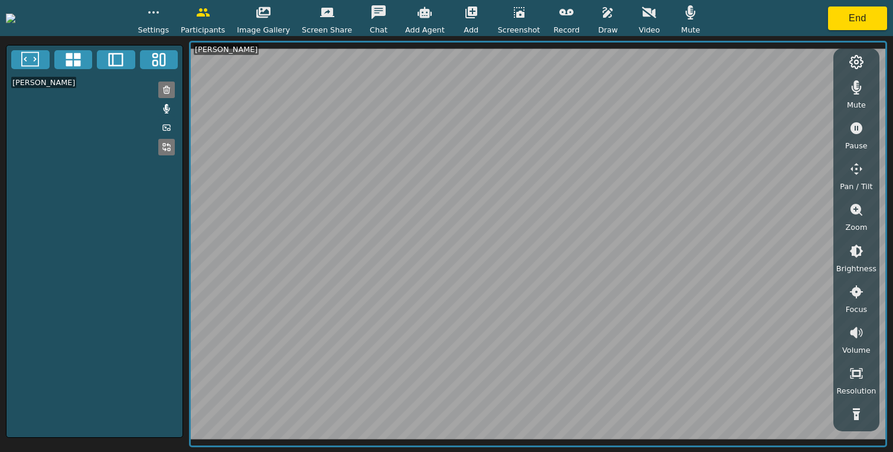
click at [161, 18] on icon "button" at bounding box center [154, 12] width 14 height 14
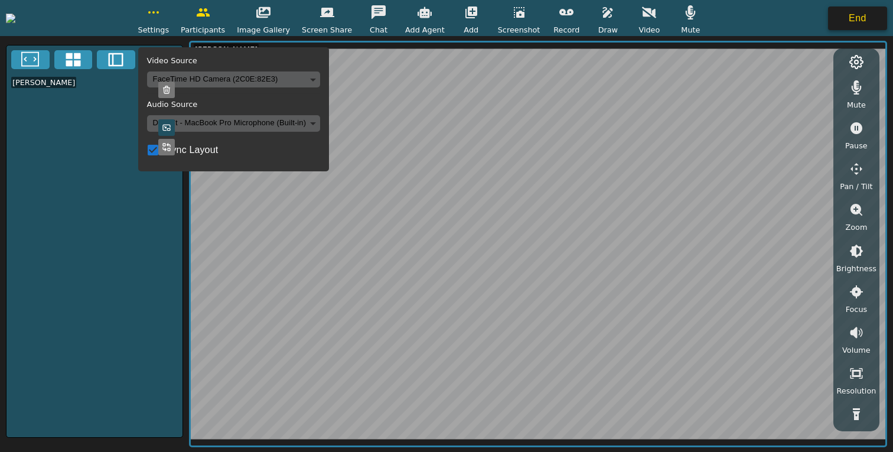
click at [499, 11] on button "End" at bounding box center [857, 18] width 59 height 24
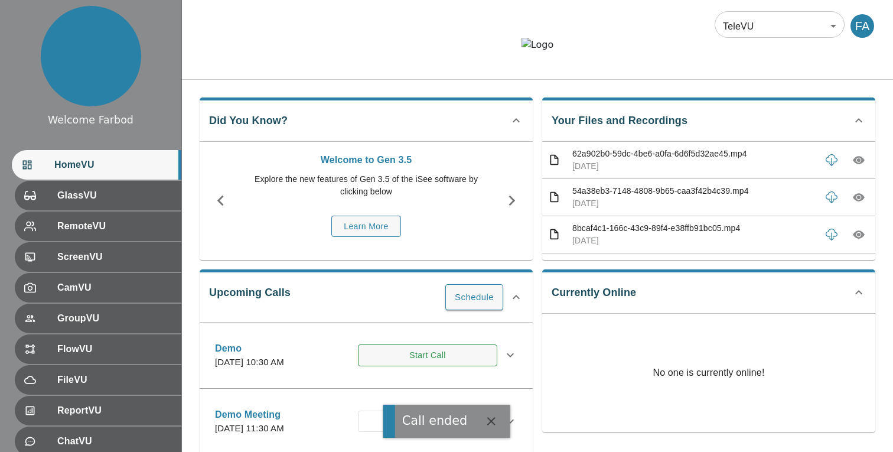
click at [391, 366] on button "Start Call" at bounding box center [427, 355] width 139 height 22
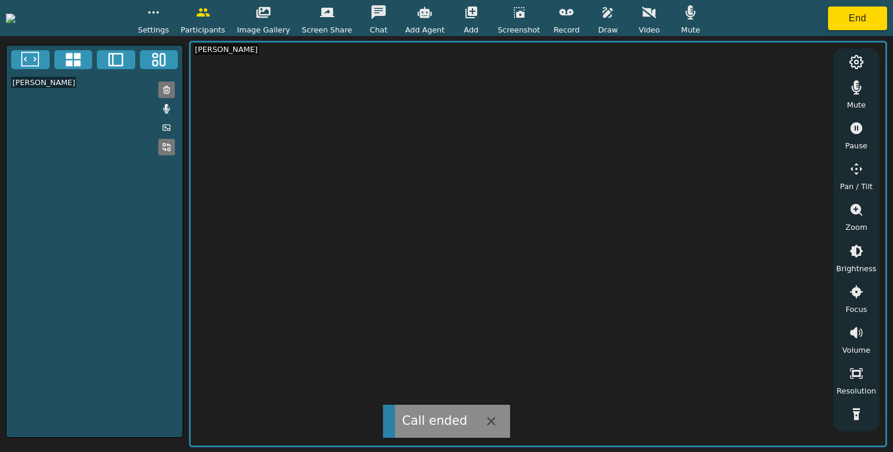
click at [499, 24] on span "Video" at bounding box center [649, 29] width 21 height 11
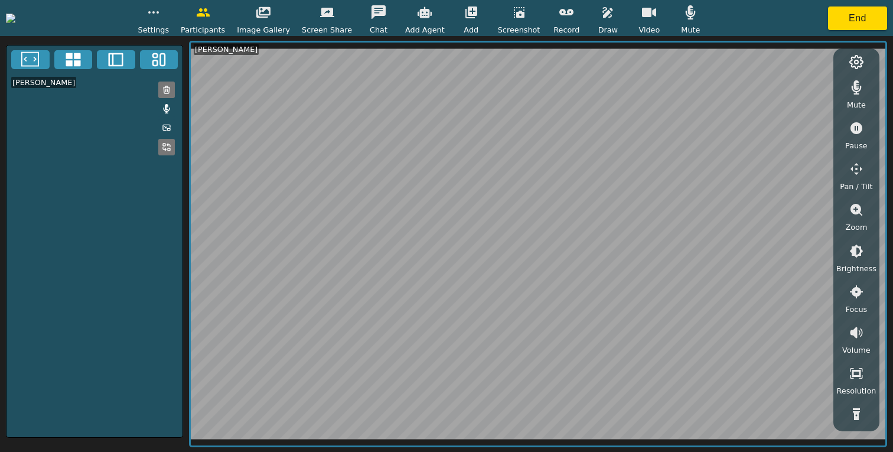
click at [168, 19] on button "button" at bounding box center [154, 13] width 30 height 24
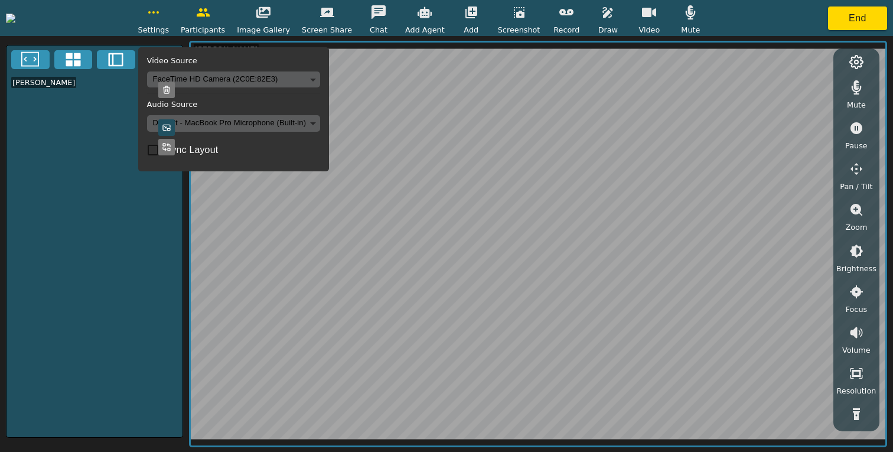
checkbox input "true"
click at [264, 80] on body "Settings Video Source FaceTime HD Camera (2C0E:82E3) 318081990727e0b538966b71a3…" at bounding box center [446, 226] width 893 height 452
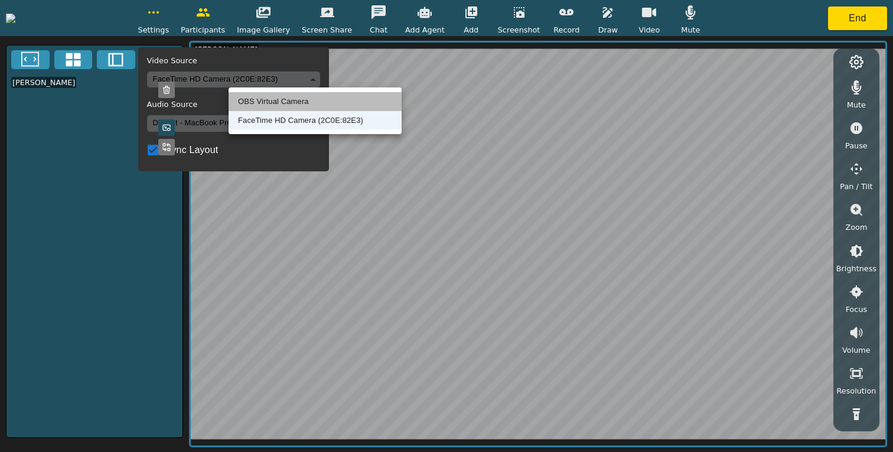
click at [266, 106] on li "OBS Virtual Camera" at bounding box center [315, 101] width 173 height 19
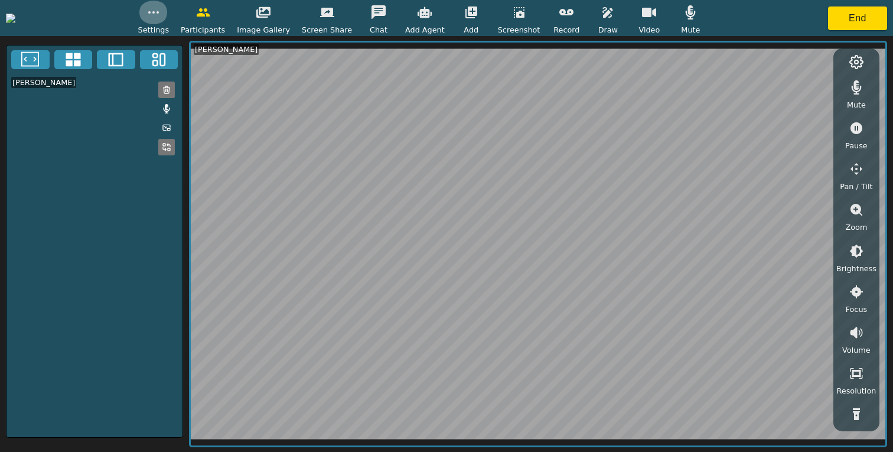
click at [168, 17] on button "button" at bounding box center [154, 13] width 30 height 24
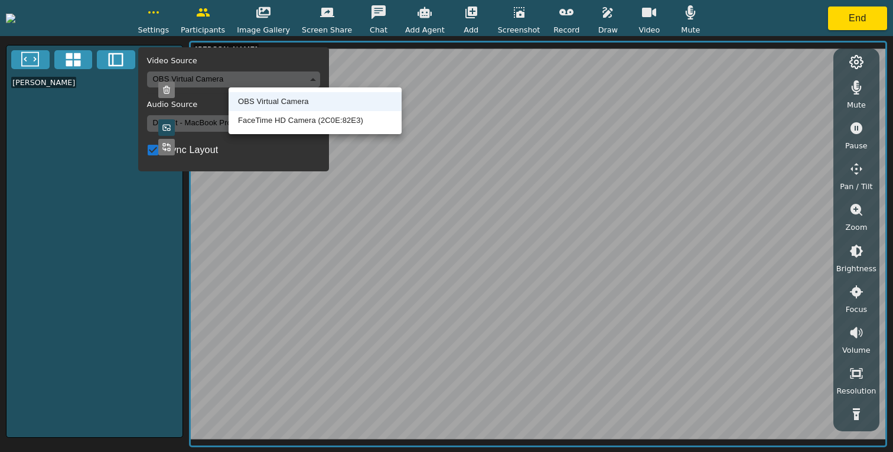
click at [268, 79] on body "Settings Video Source OBS Virtual Camera 8def1697e7aab0bac117425f10e484e6825f1a…" at bounding box center [446, 226] width 893 height 452
click at [269, 121] on li "FaceTime HD Camera (2C0E:82E3)" at bounding box center [315, 120] width 173 height 19
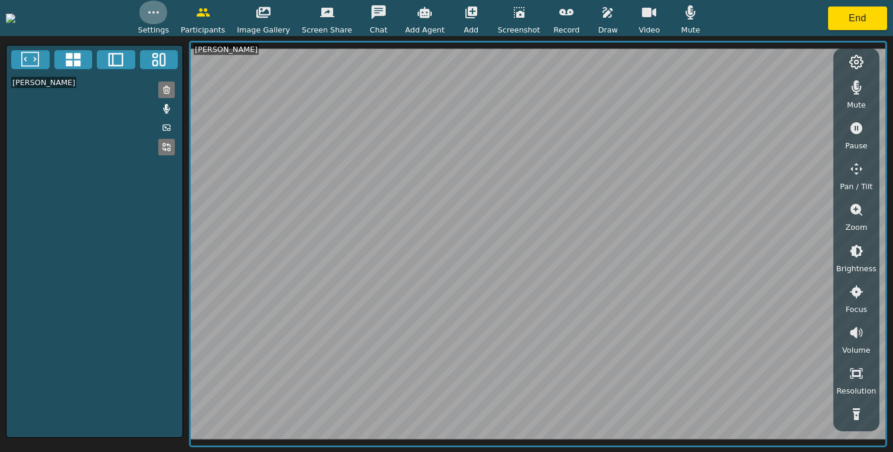
click at [168, 11] on button "button" at bounding box center [154, 13] width 30 height 24
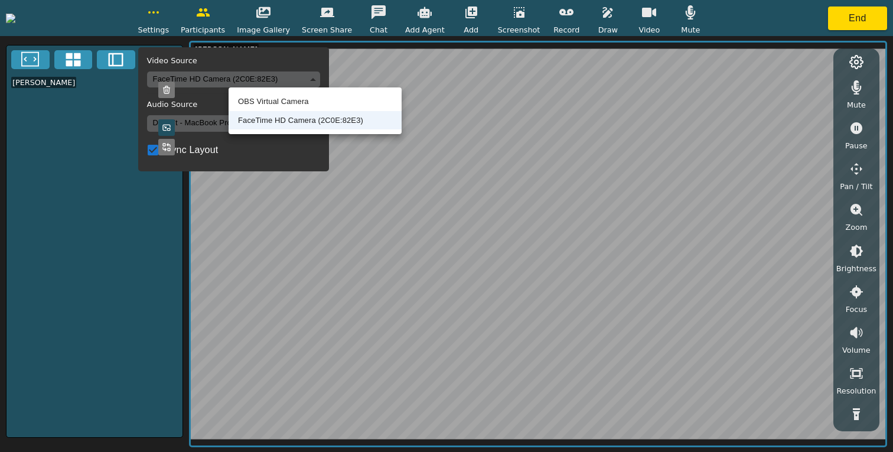
click at [277, 82] on body "Settings Video Source FaceTime HD Camera (2C0E:82E3) 318081990727e0b538966b71a3…" at bounding box center [446, 226] width 893 height 452
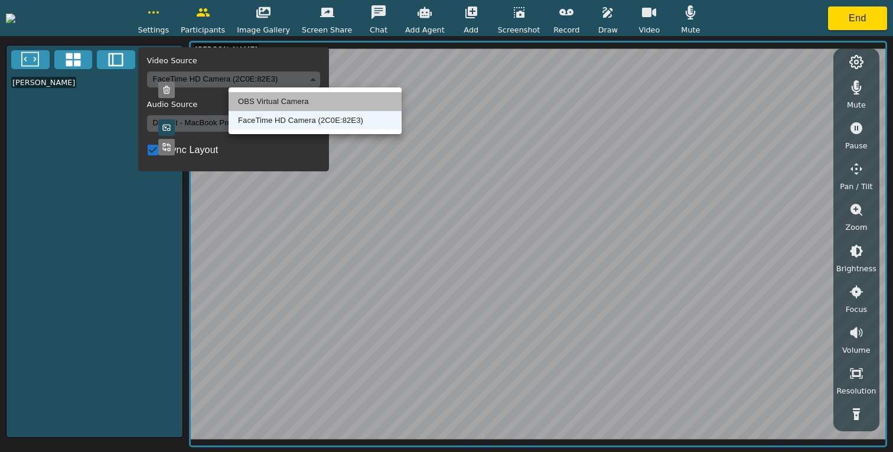
click at [272, 99] on li "OBS Virtual Camera" at bounding box center [315, 101] width 173 height 19
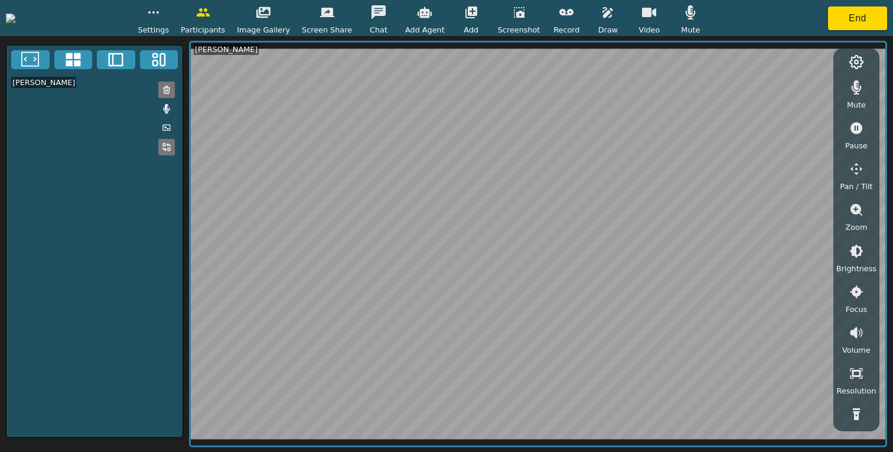
click at [161, 16] on icon "button" at bounding box center [154, 12] width 14 height 14
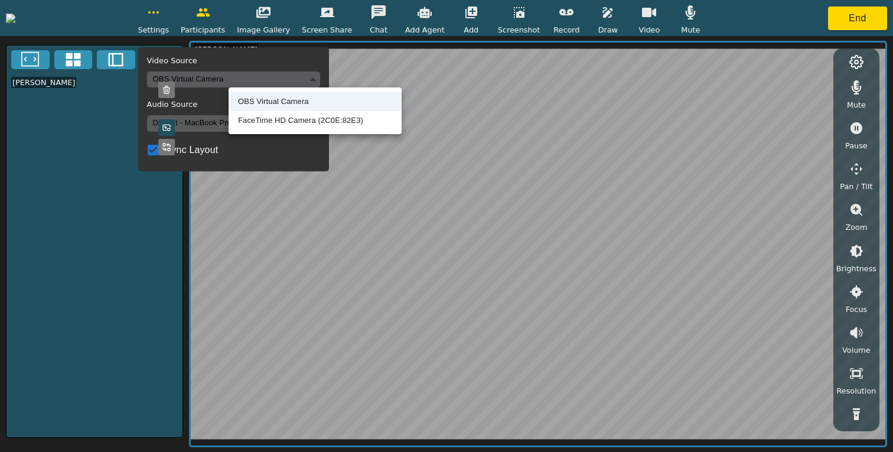
click at [275, 83] on body "Settings Video Source OBS Virtual Camera 8def1697e7aab0bac117425f10e484e6825f1a…" at bounding box center [446, 226] width 893 height 452
click at [273, 118] on li "FaceTime HD Camera (2C0E:82E3)" at bounding box center [315, 120] width 173 height 19
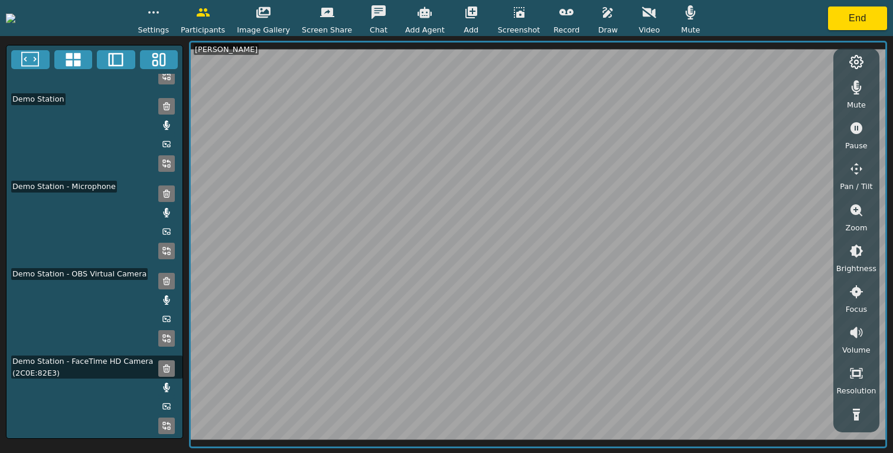
scroll to position [108, 0]
